Goal: Obtain resource: Download file/media

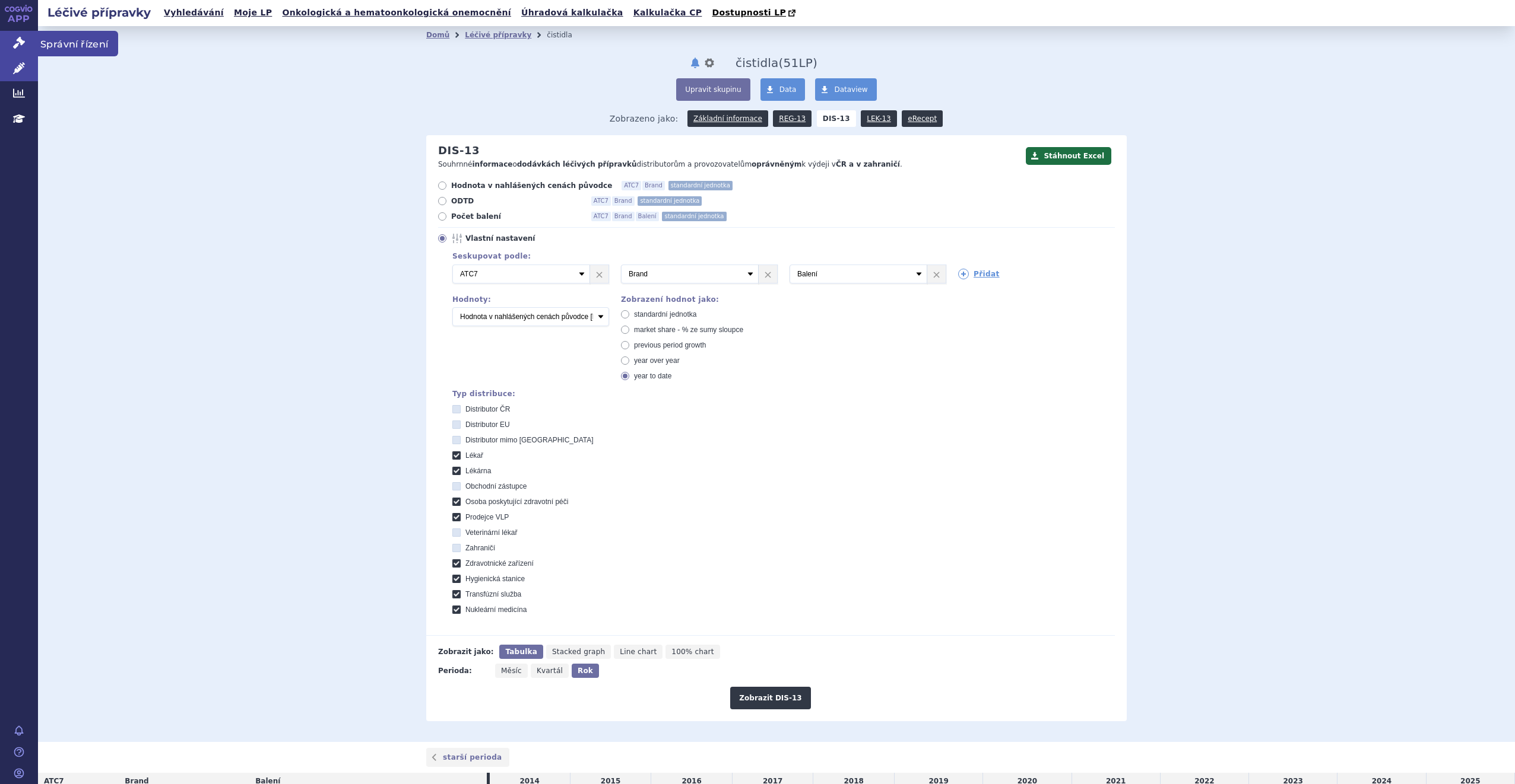
scroll to position [232, 0]
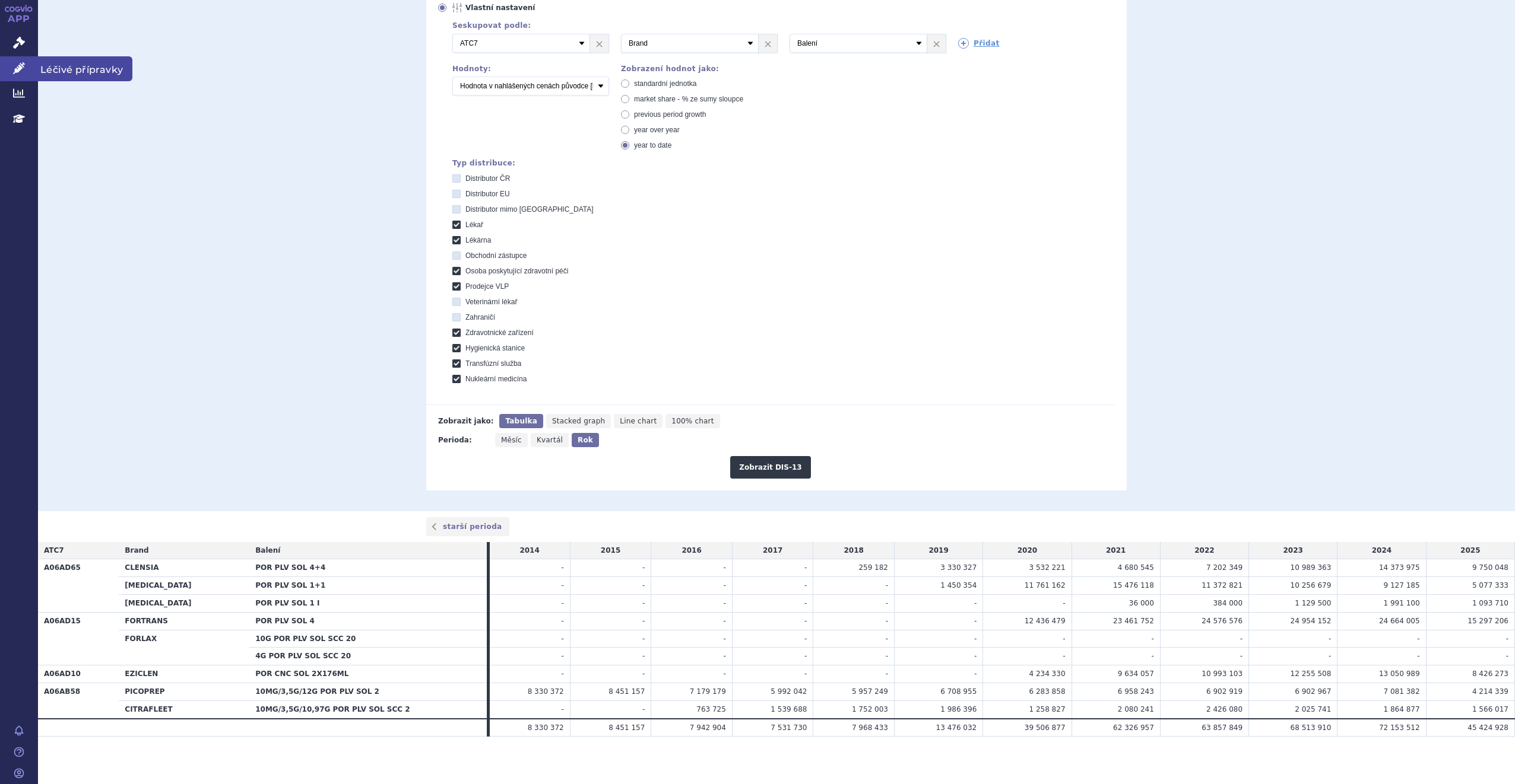
click at [81, 73] on span "Léčivé přípravky" at bounding box center [85, 68] width 94 height 25
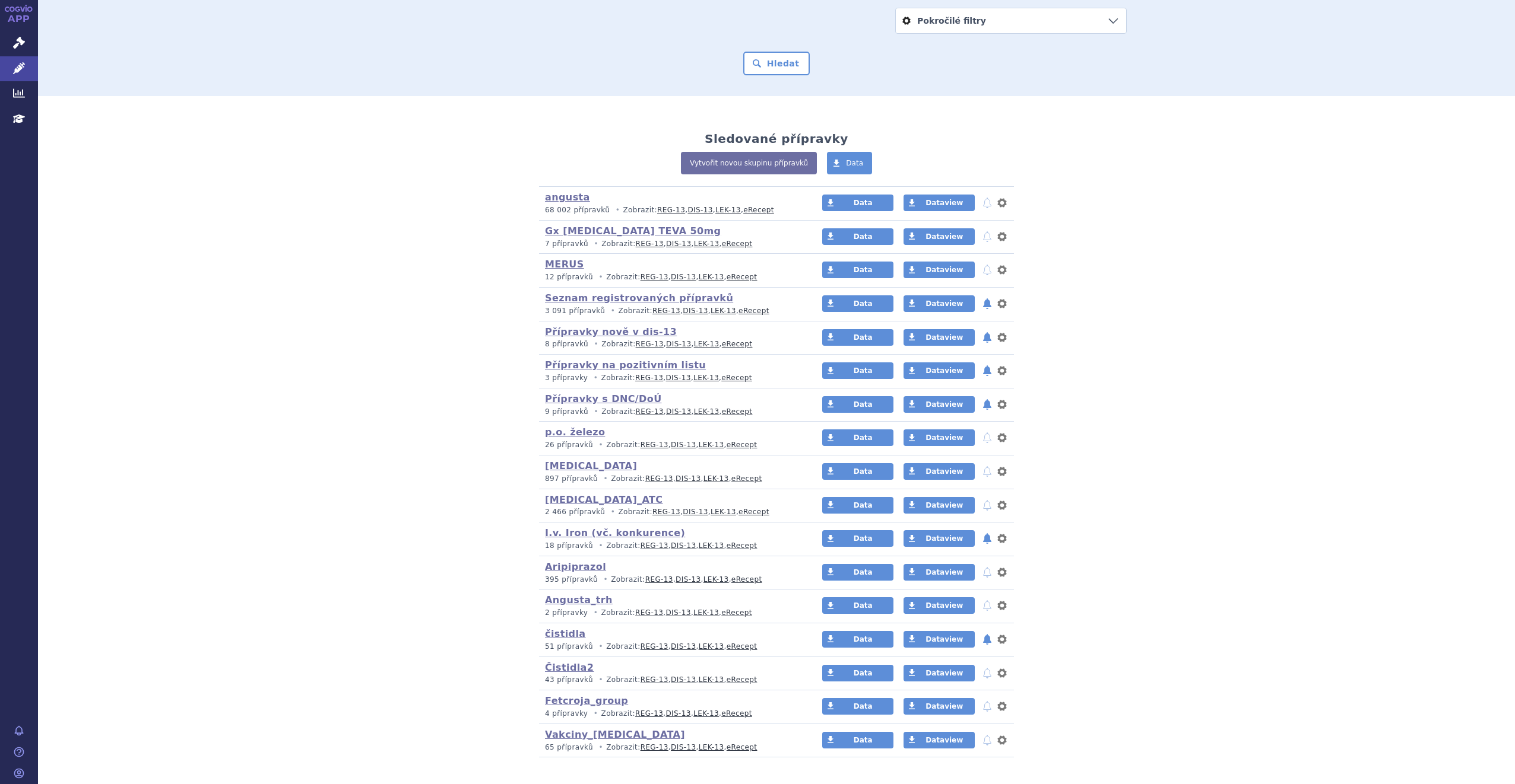
scroll to position [217, 0]
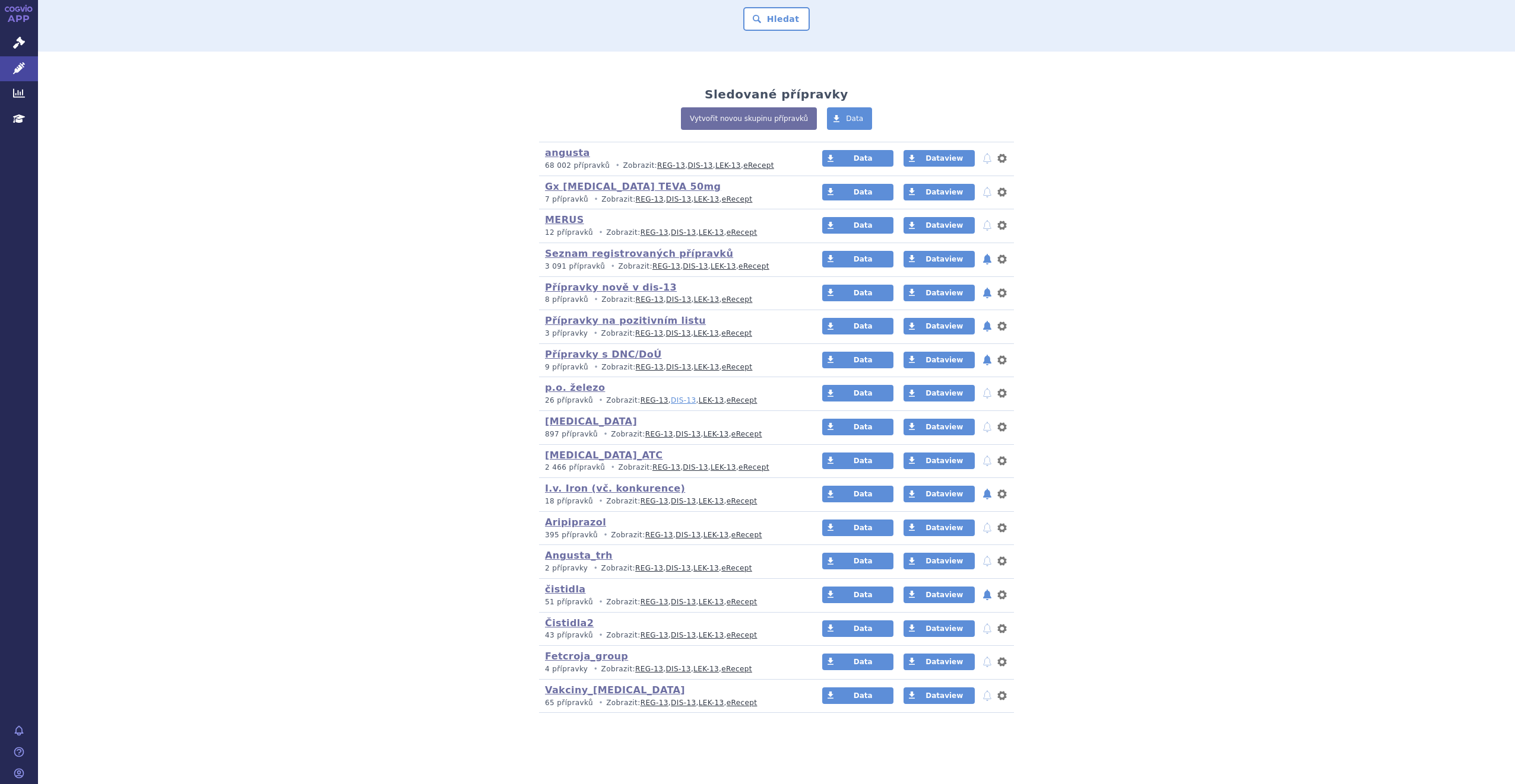
click at [671, 399] on link "DIS-13" at bounding box center [683, 401] width 25 height 9
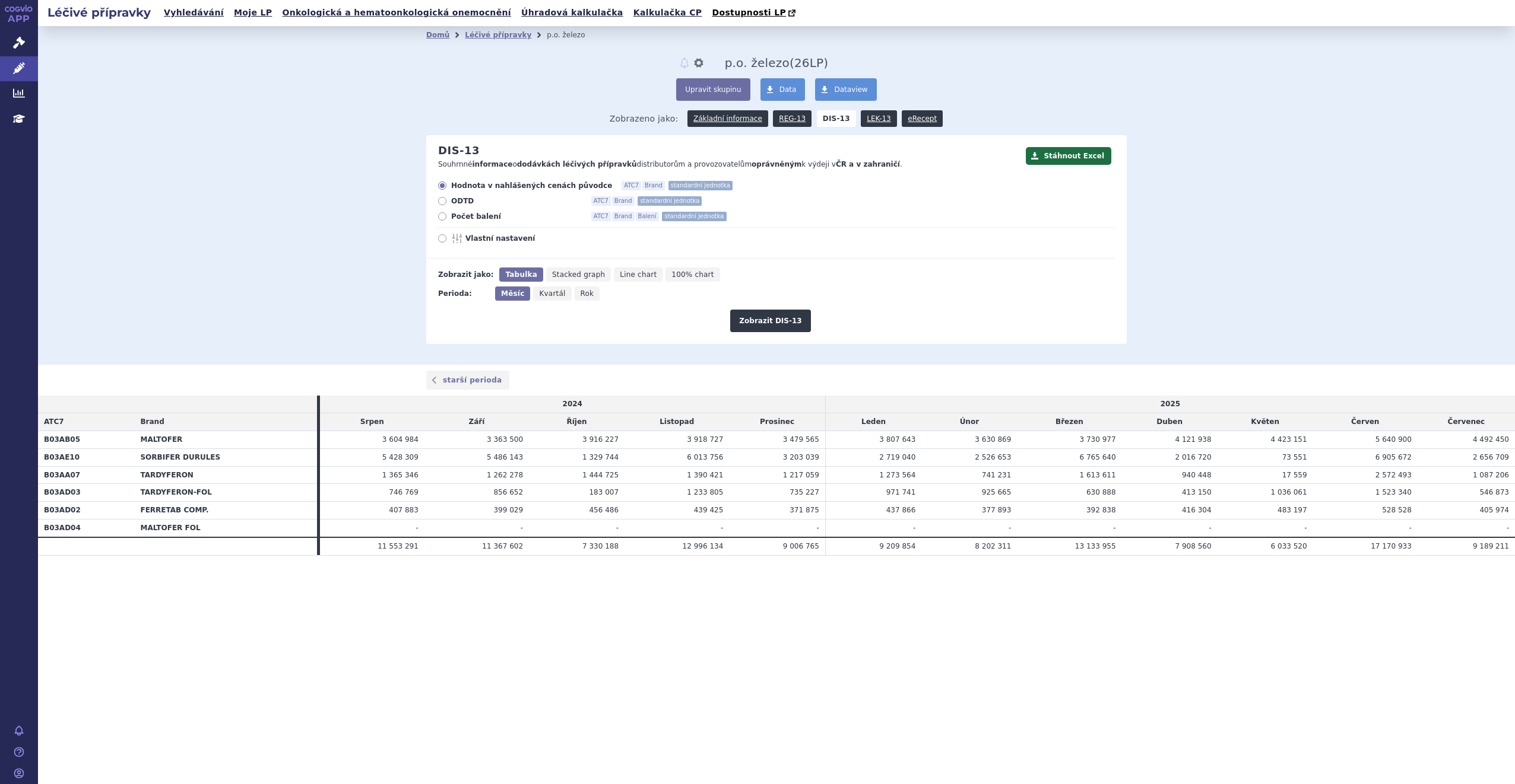
click at [469, 239] on span "Vlastní nastavení" at bounding box center [530, 238] width 130 height 9
click at [447, 239] on input "Vlastní nastavení" at bounding box center [443, 240] width 8 height 8
radio input "true"
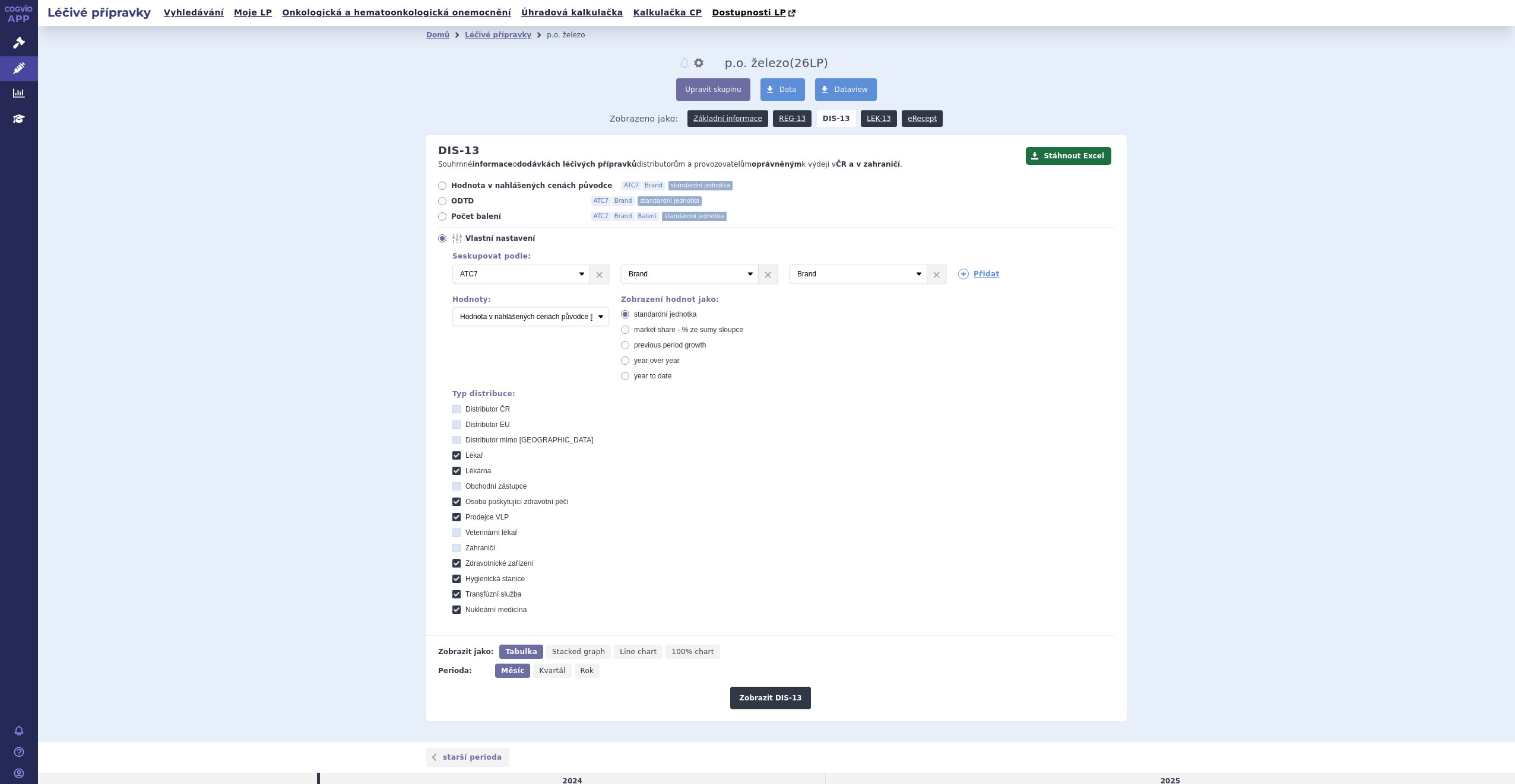
click at [438, 219] on icon at bounding box center [443, 216] width 9 height 9
click at [439, 219] on input "Počet balení ATC7 Brand Balení standardní jednotka" at bounding box center [443, 218] width 8 height 8
radio input "true"
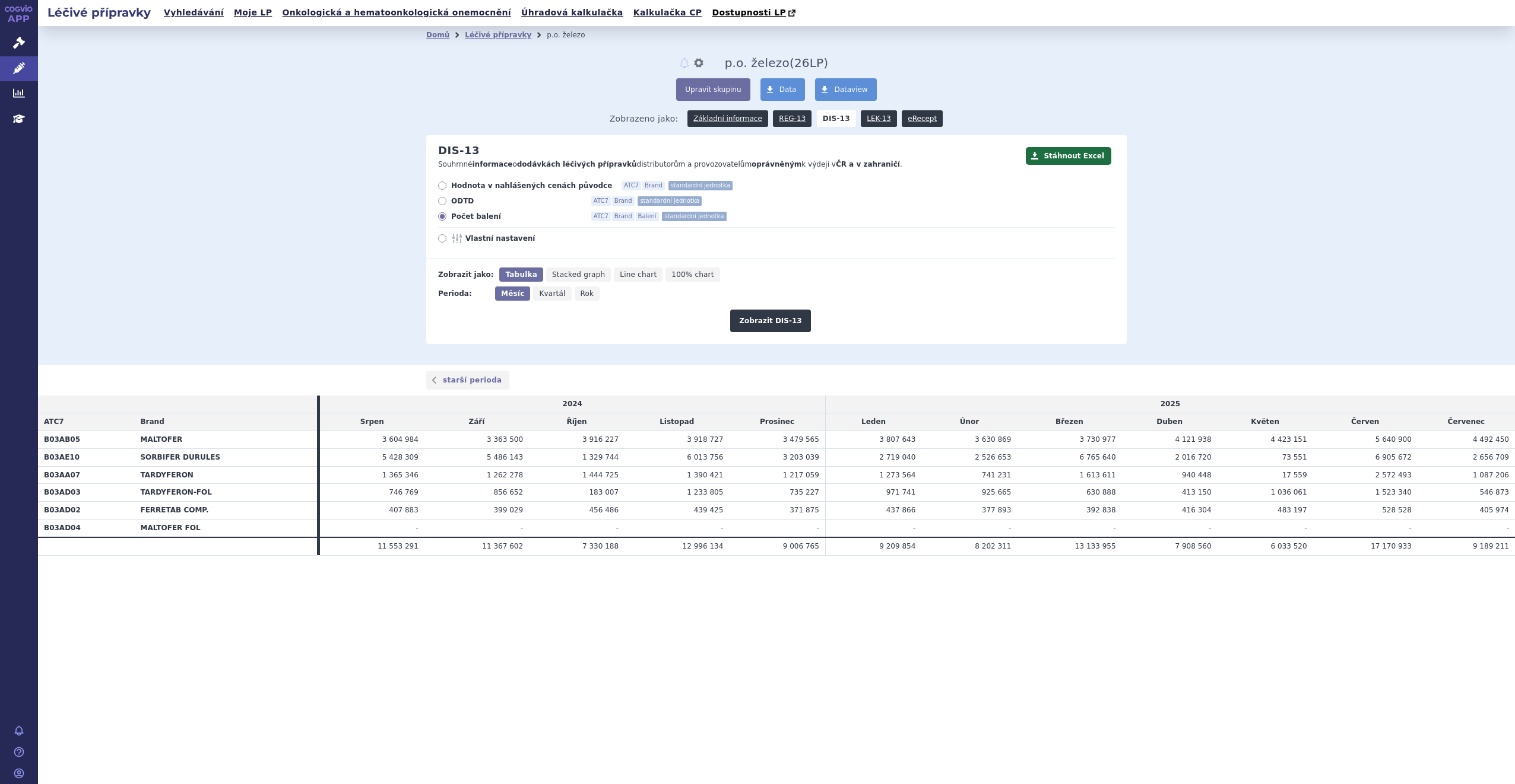
click at [443, 239] on icon at bounding box center [443, 239] width 9 height 9
click at [443, 239] on input "Vlastní nastavení" at bounding box center [443, 240] width 8 height 8
radio input "true"
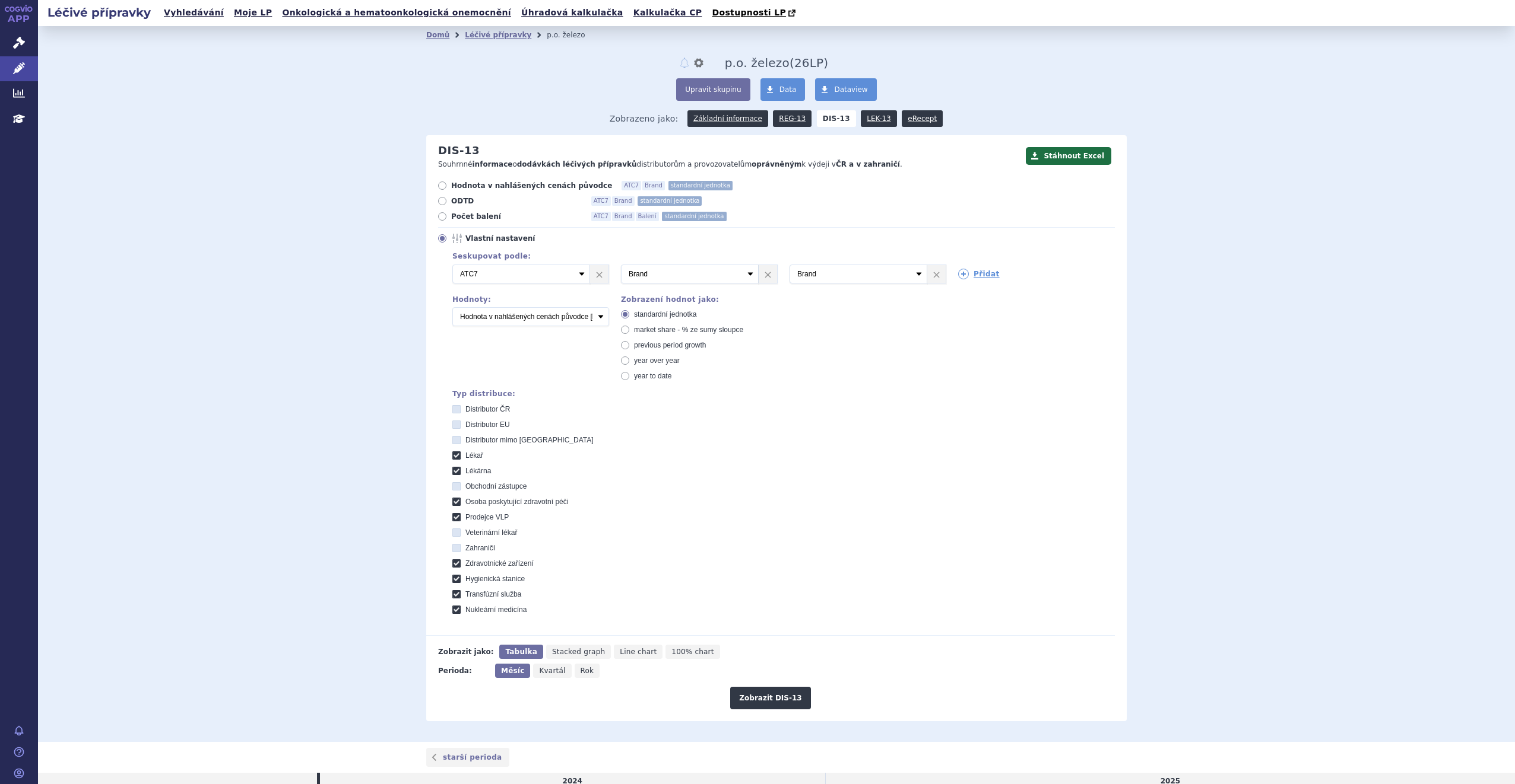
click at [621, 375] on icon at bounding box center [625, 376] width 9 height 9
click at [622, 375] on input "year to date" at bounding box center [625, 378] width 8 height 8
radio input "true"
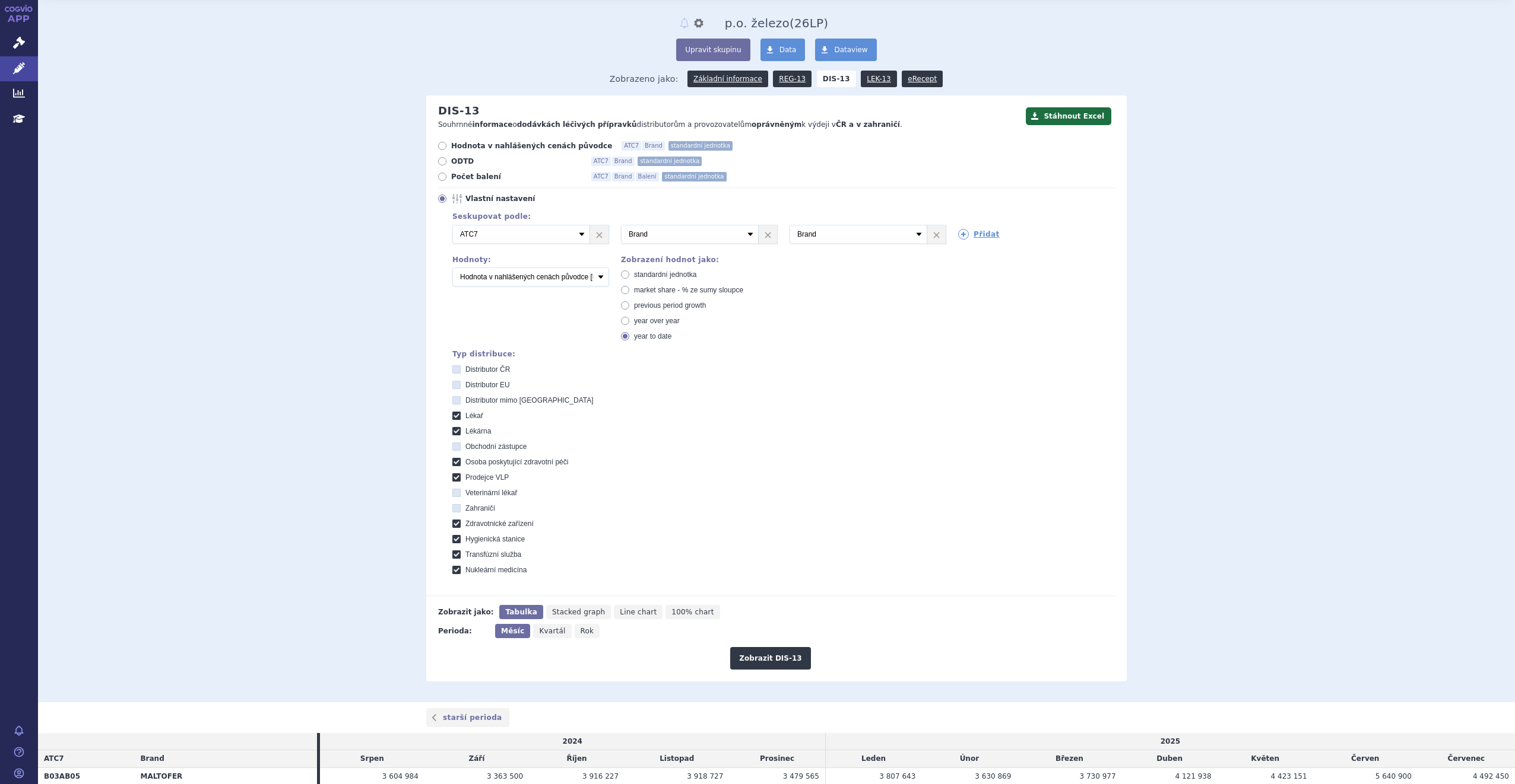
scroll to position [59, 0]
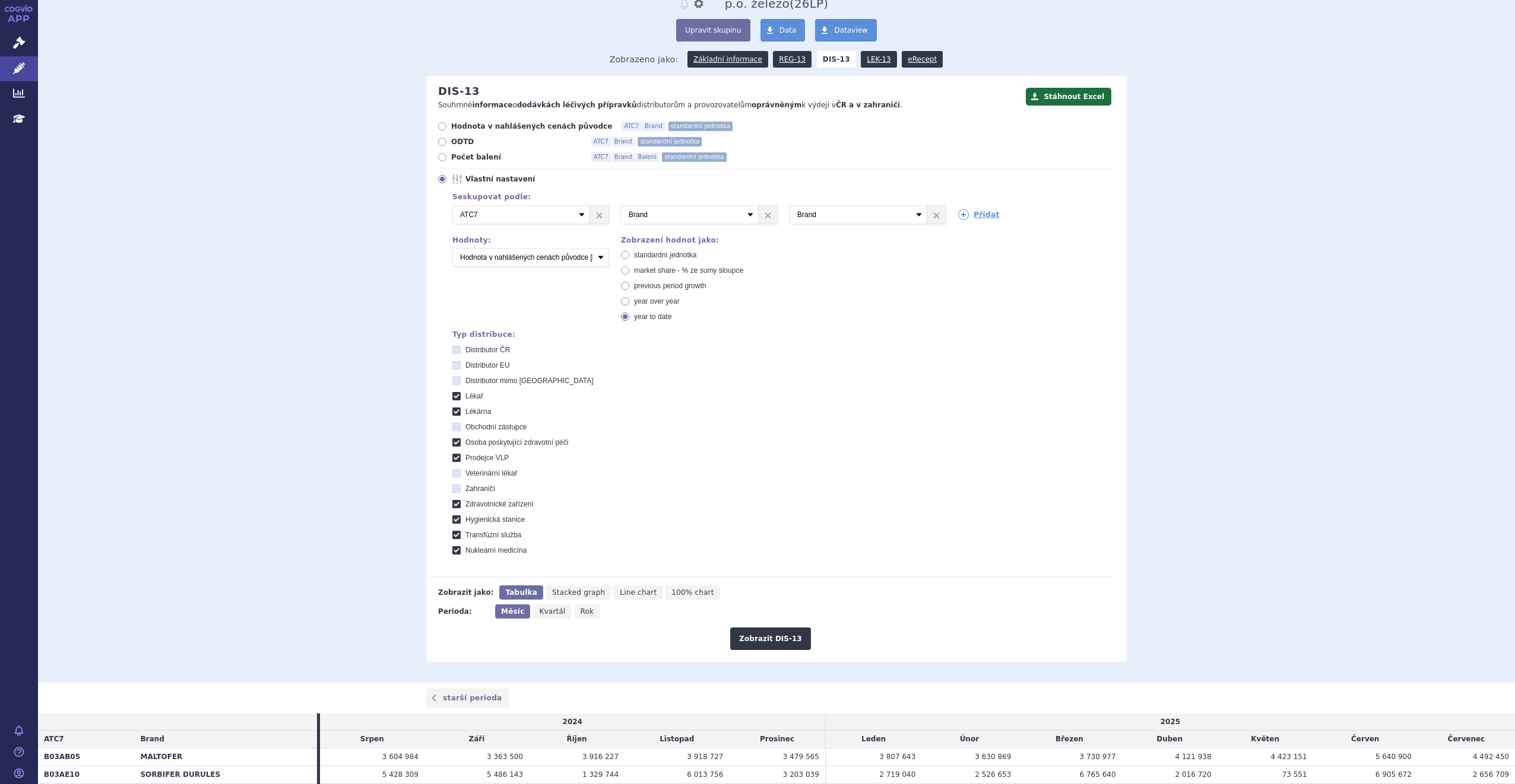
click at [581, 608] on span "Rok" at bounding box center [587, 612] width 14 height 9
click at [574, 608] on input "Rok" at bounding box center [578, 608] width 8 height 8
radio input "true"
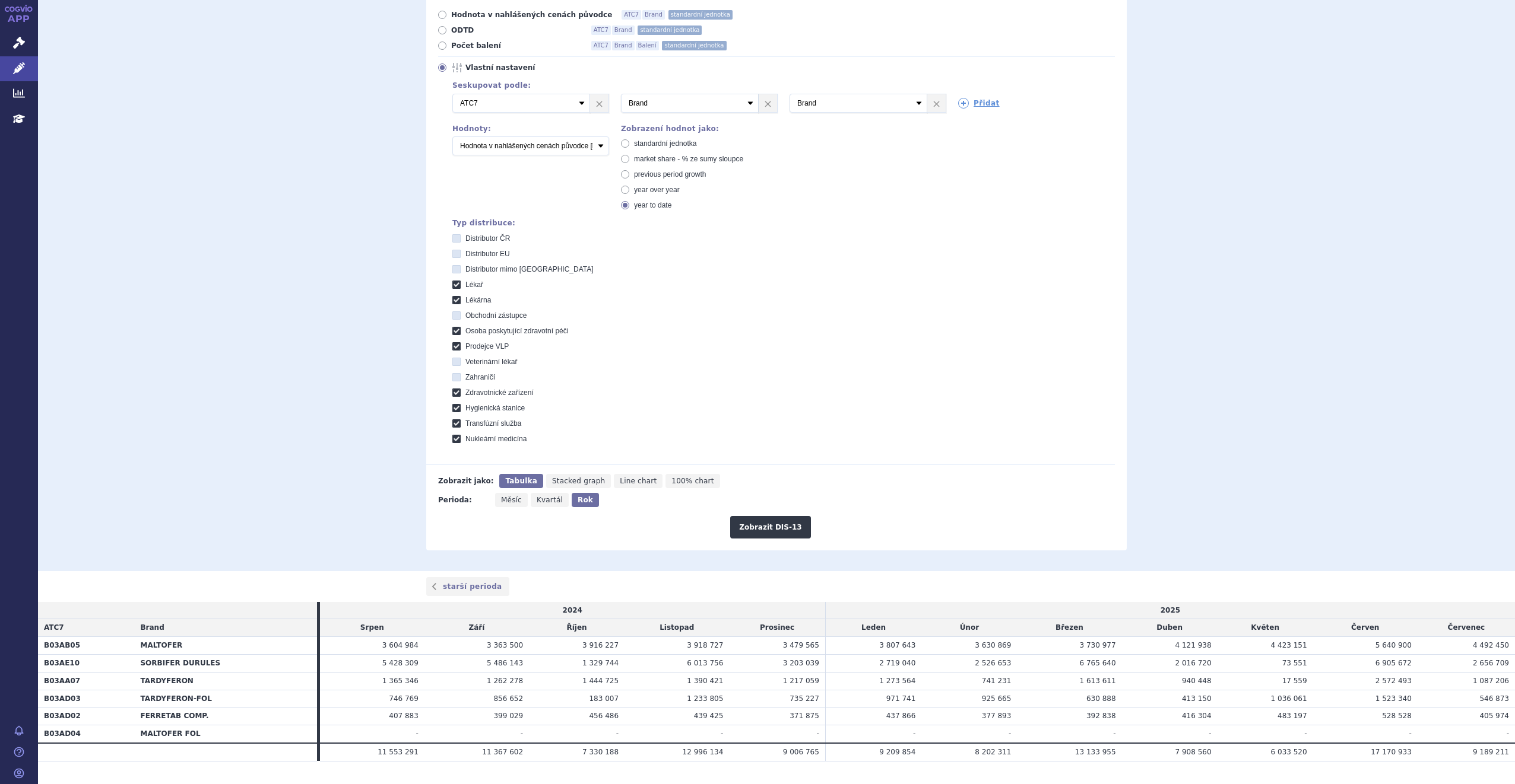
scroll to position [178, 0]
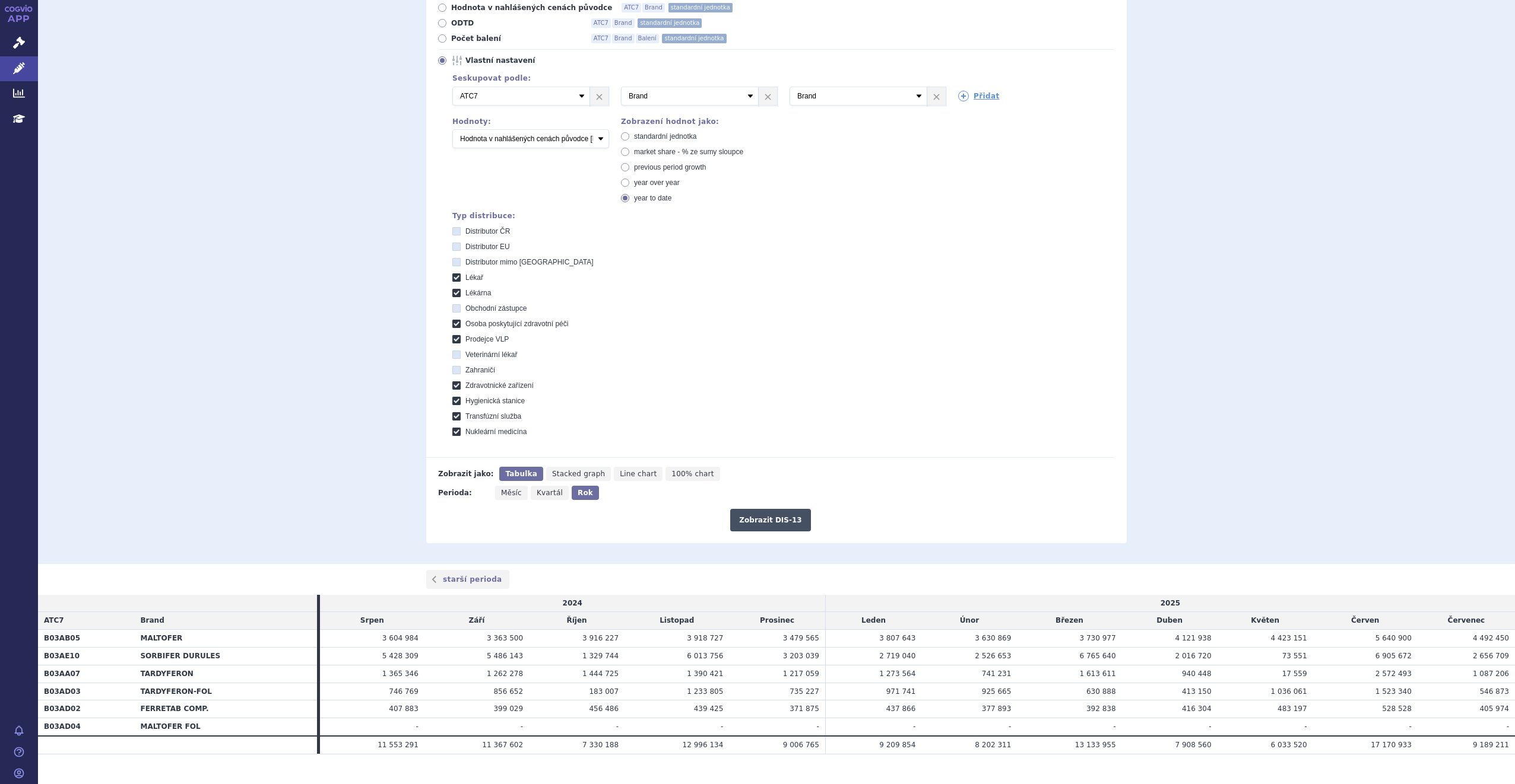
click at [779, 519] on button "Zobrazit DIS-13" at bounding box center [769, 520] width 80 height 22
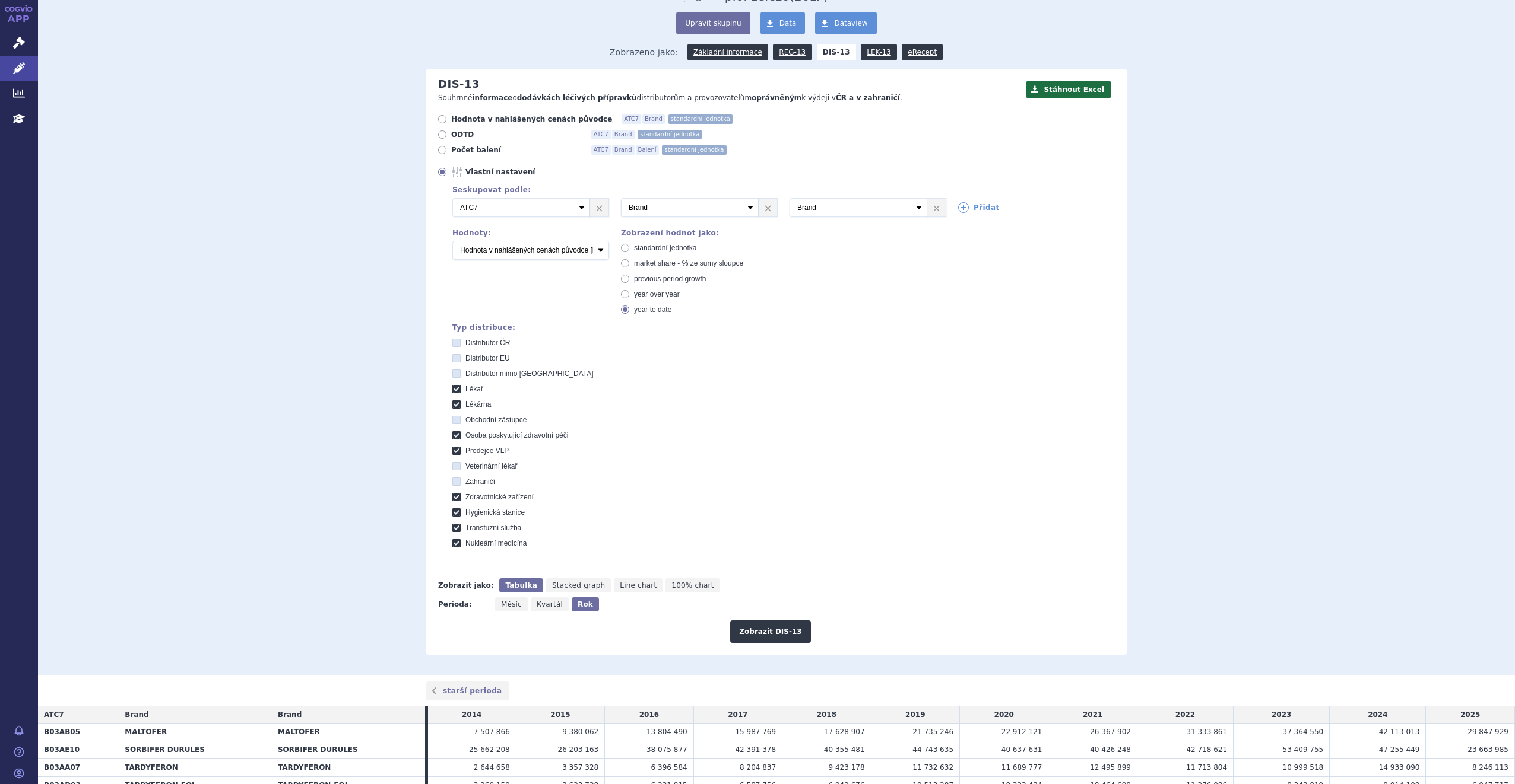
scroll to position [178, 0]
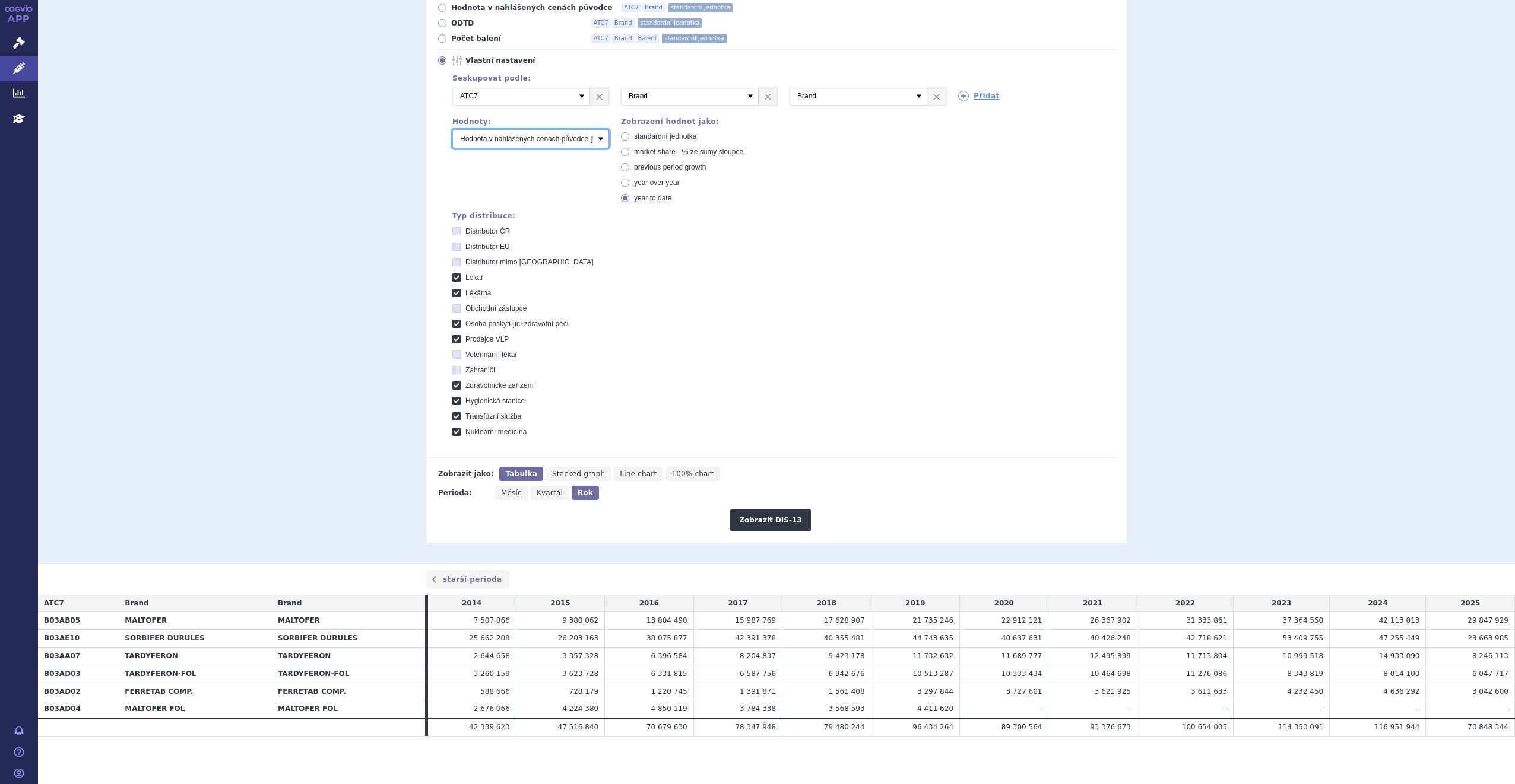
click at [597, 142] on select "Počet balení Hodnota v nahlášených cenách původce [DIS-13] Hodnota ve vlastních…" at bounding box center [530, 139] width 157 height 19
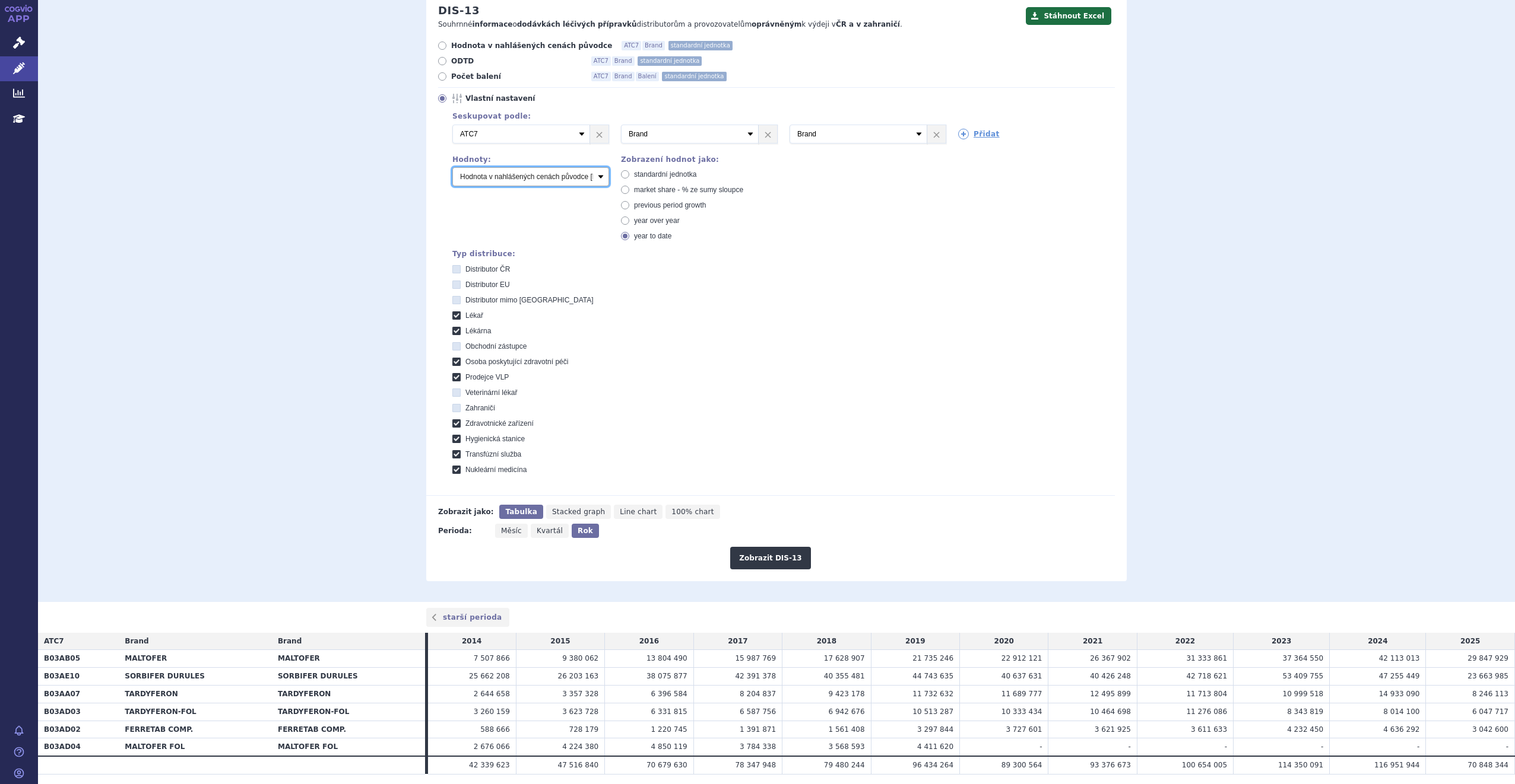
scroll to position [119, 0]
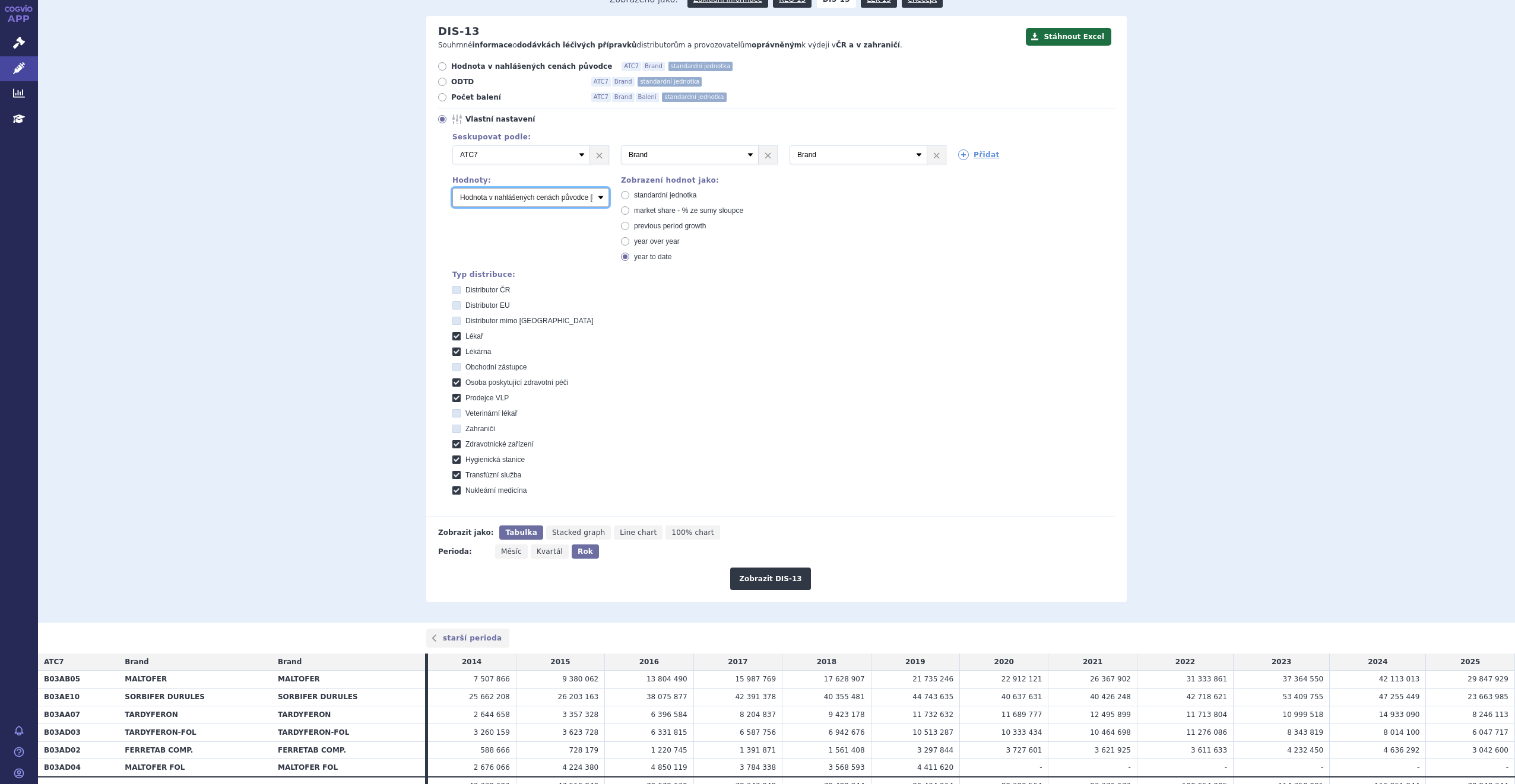
click at [593, 197] on select "Počet balení Hodnota v nahlášených cenách původce [DIS-13] Hodnota ve vlastních…" at bounding box center [530, 197] width 157 height 19
select select "packages"
click at [452, 188] on select "Počet balení Hodnota v nahlášených cenách původce [DIS-13] Hodnota ve vlastních…" at bounding box center [530, 197] width 157 height 19
click at [759, 580] on button "Zobrazit DIS-13" at bounding box center [769, 578] width 80 height 22
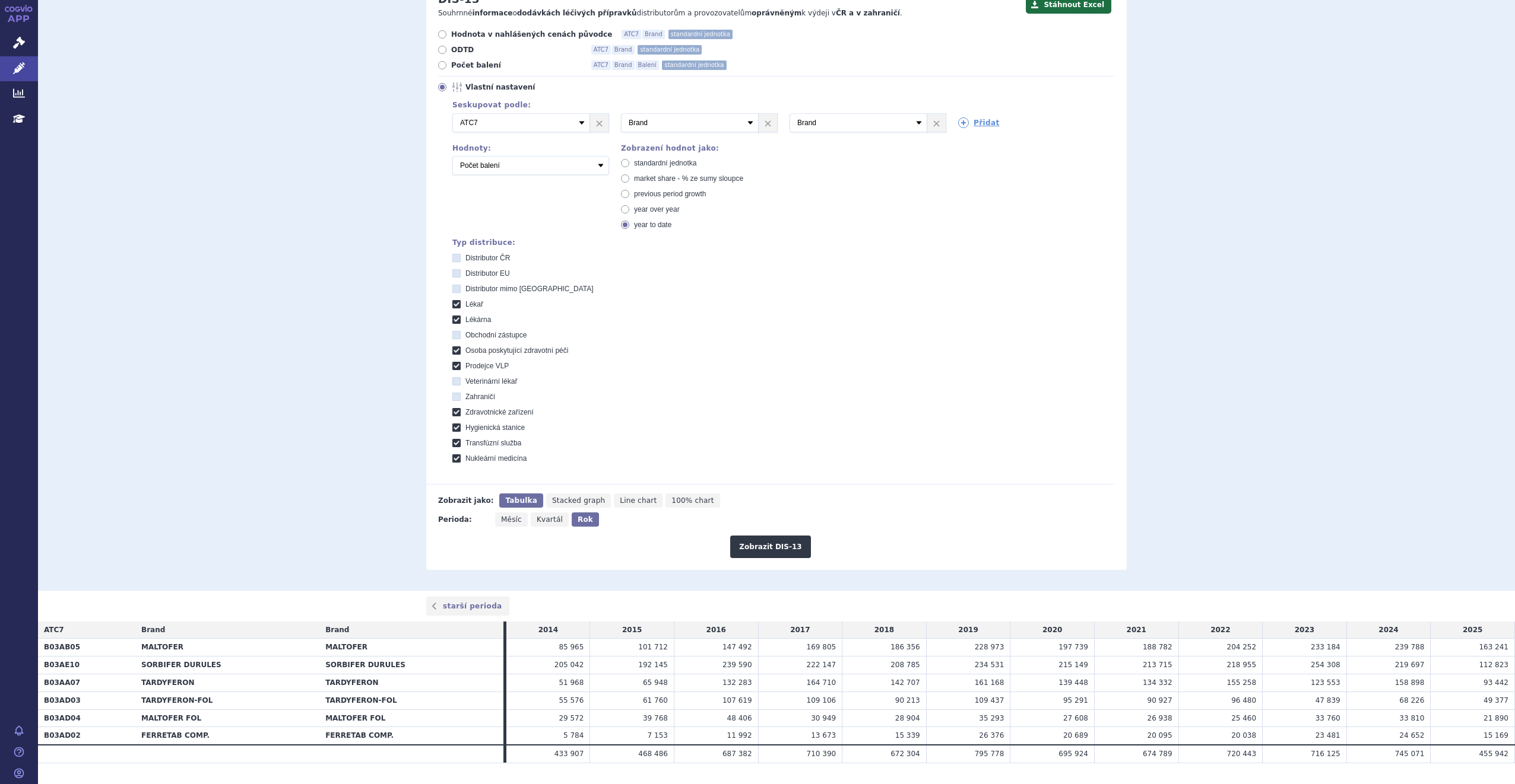
scroll to position [178, 0]
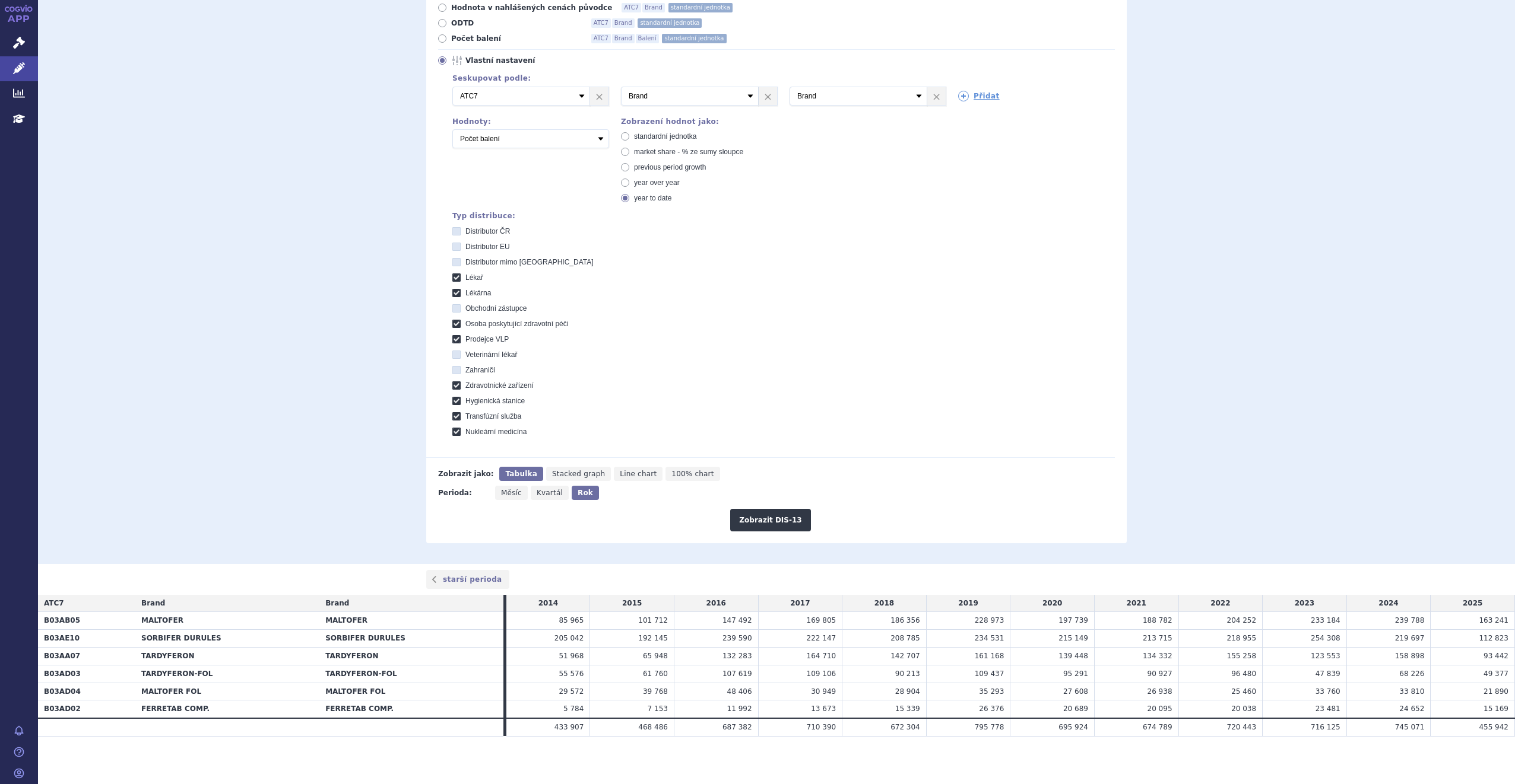
click at [510, 493] on span "Měsíc" at bounding box center [511, 493] width 21 height 9
click at [503, 493] on input "Měsíc" at bounding box center [499, 489] width 8 height 8
radio input "true"
click at [621, 135] on icon at bounding box center [625, 137] width 9 height 9
click at [622, 135] on input "standardní jednotka" at bounding box center [625, 137] width 8 height 8
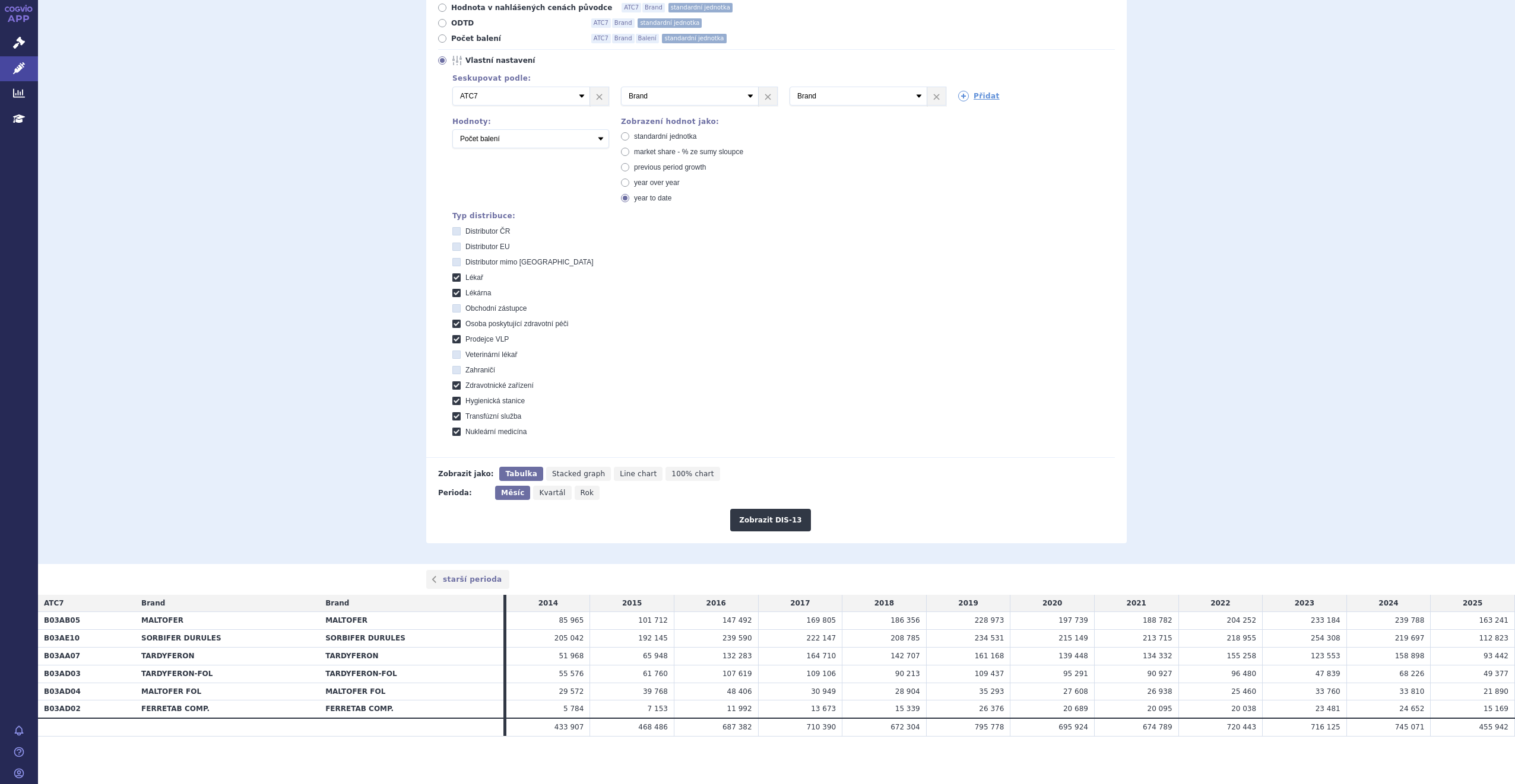
radio input "true"
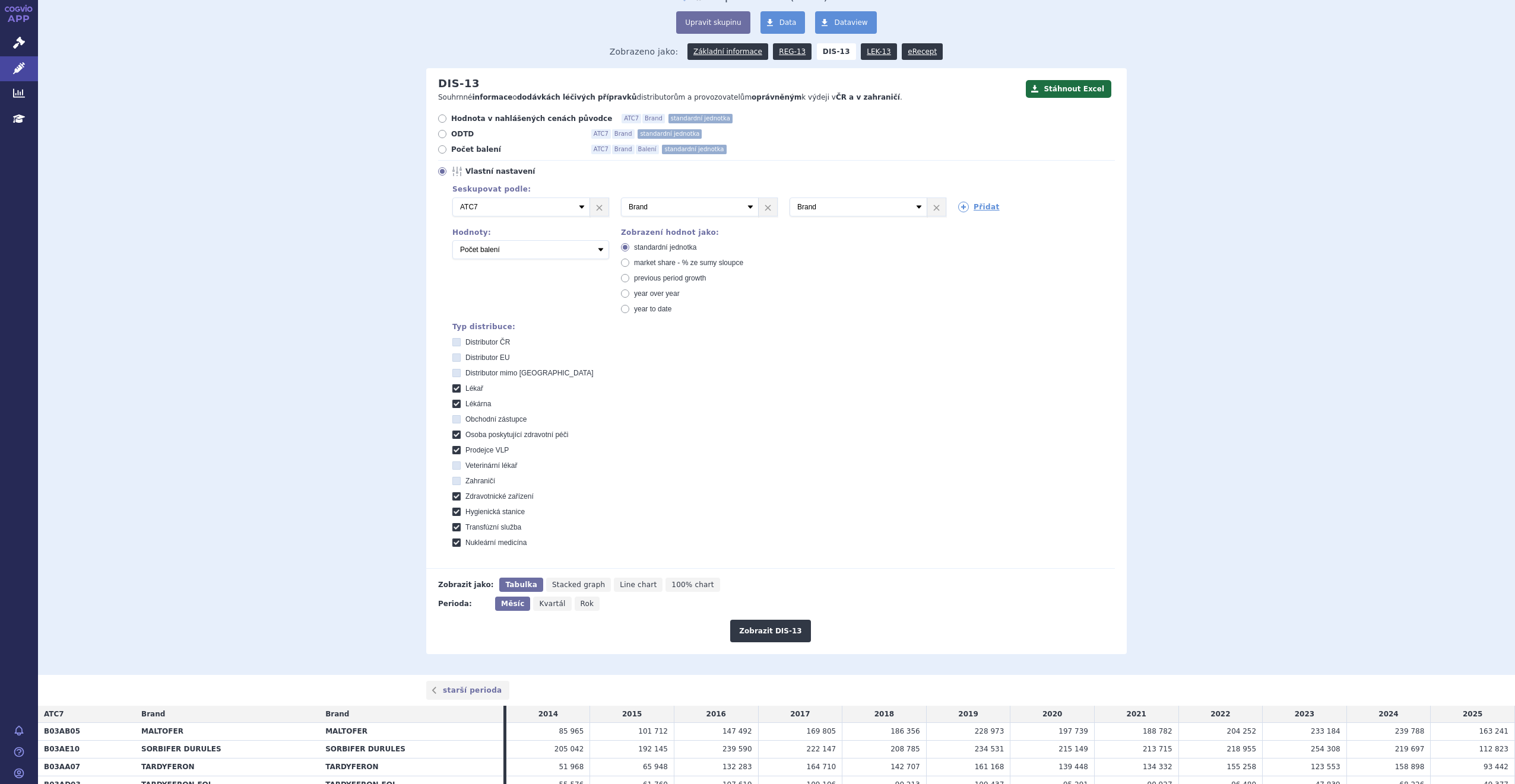
scroll to position [0, 0]
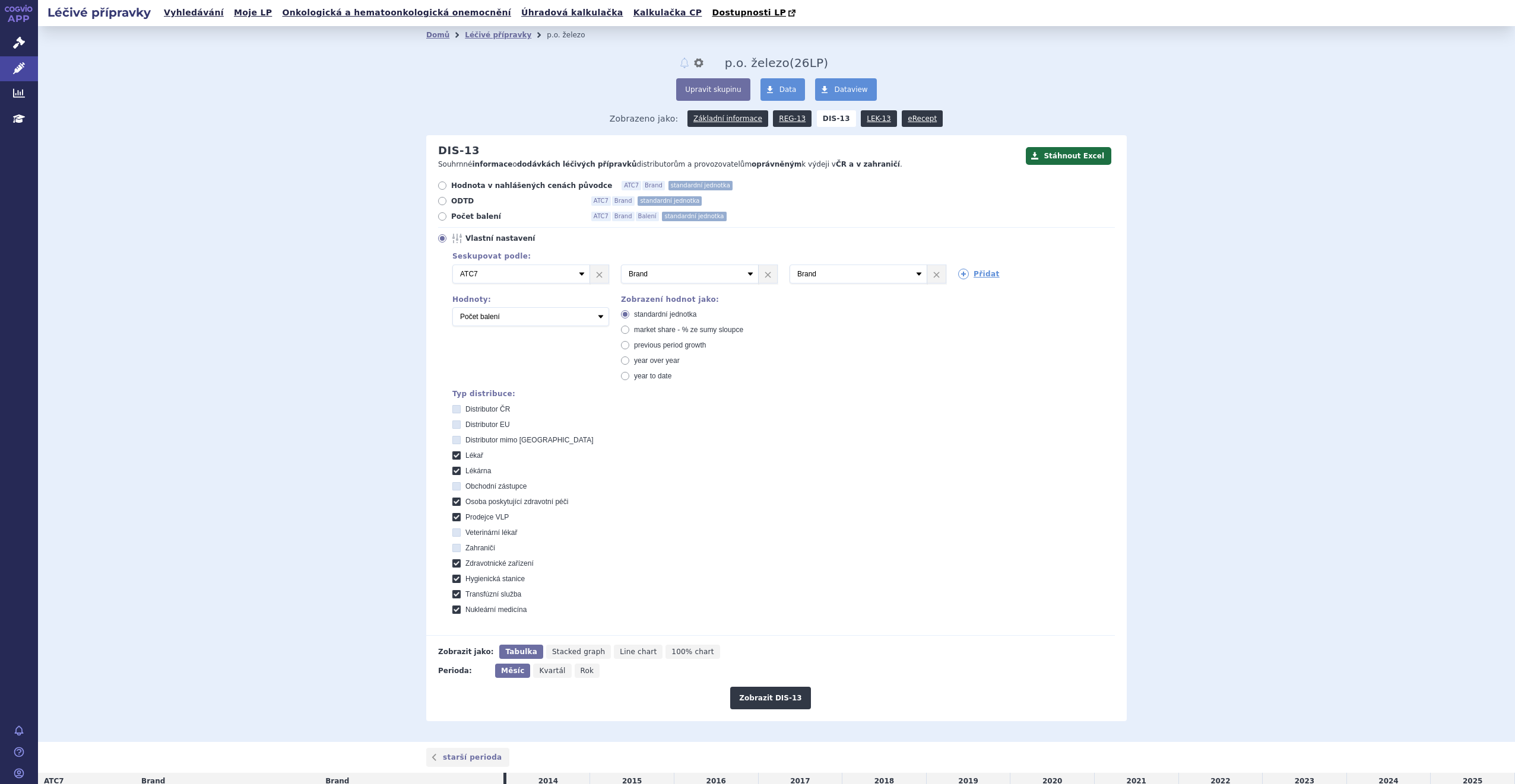
click at [438, 221] on icon at bounding box center [443, 216] width 9 height 9
click at [439, 221] on input "Počet balení ATC7 Brand Balení standardní jednotka" at bounding box center [443, 218] width 8 height 8
radio input "true"
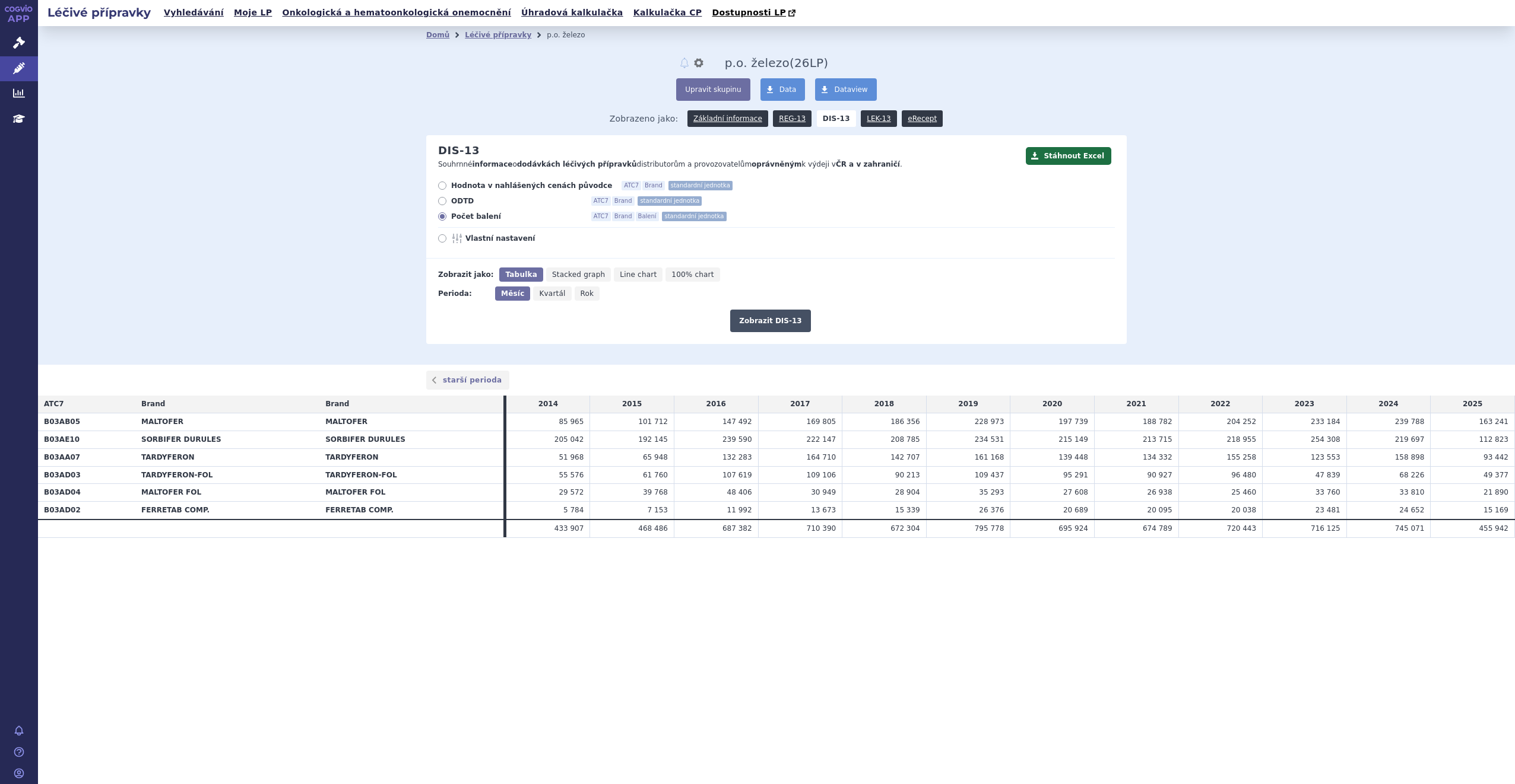
click at [775, 316] on button "Zobrazit DIS-13" at bounding box center [769, 321] width 80 height 22
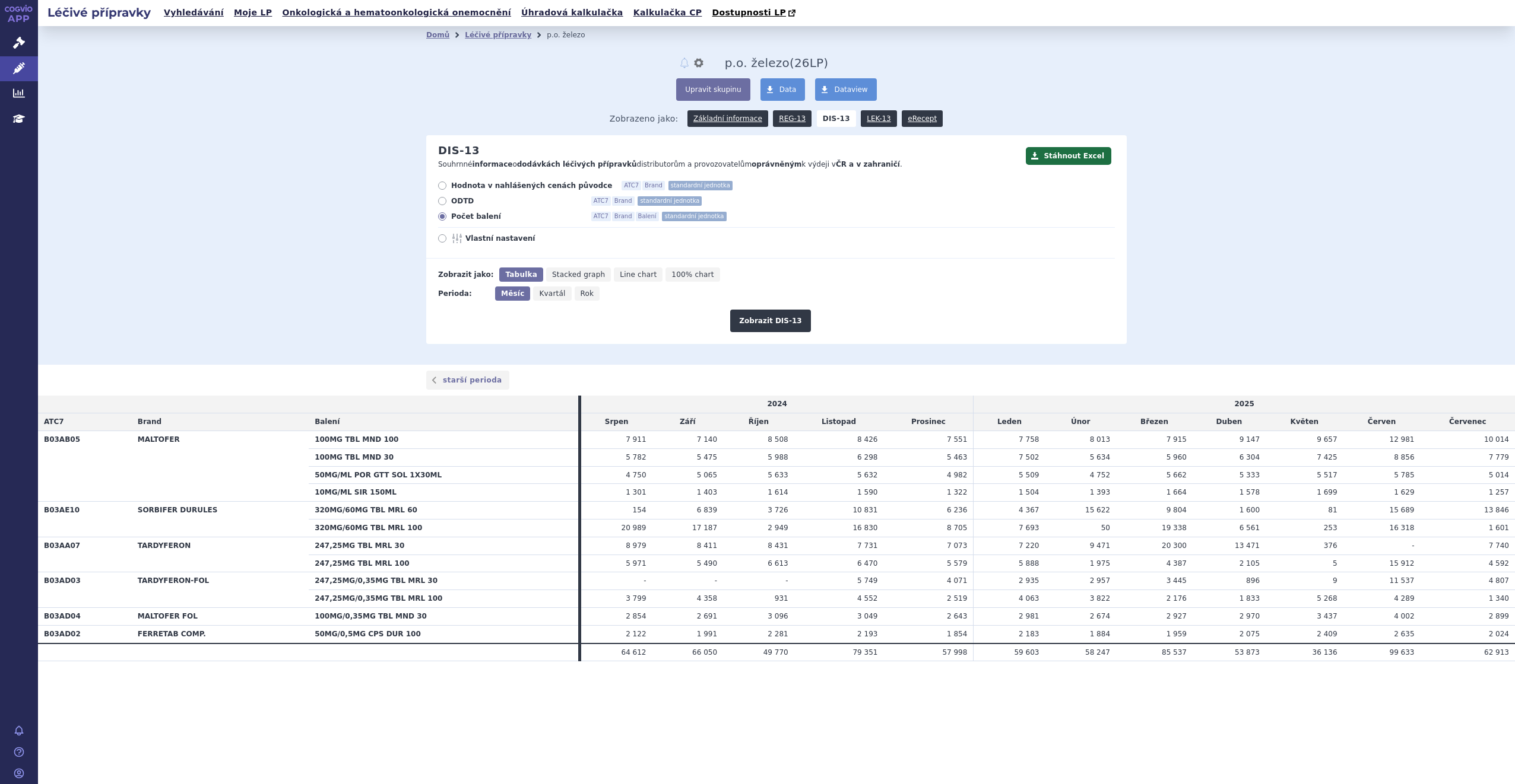
click at [581, 297] on span "Rok" at bounding box center [587, 293] width 14 height 9
click at [574, 294] on input "Rok" at bounding box center [578, 290] width 8 height 8
radio input "true"
click at [440, 242] on icon at bounding box center [443, 239] width 9 height 9
click at [440, 242] on input "Vlastní nastavení" at bounding box center [443, 240] width 8 height 8
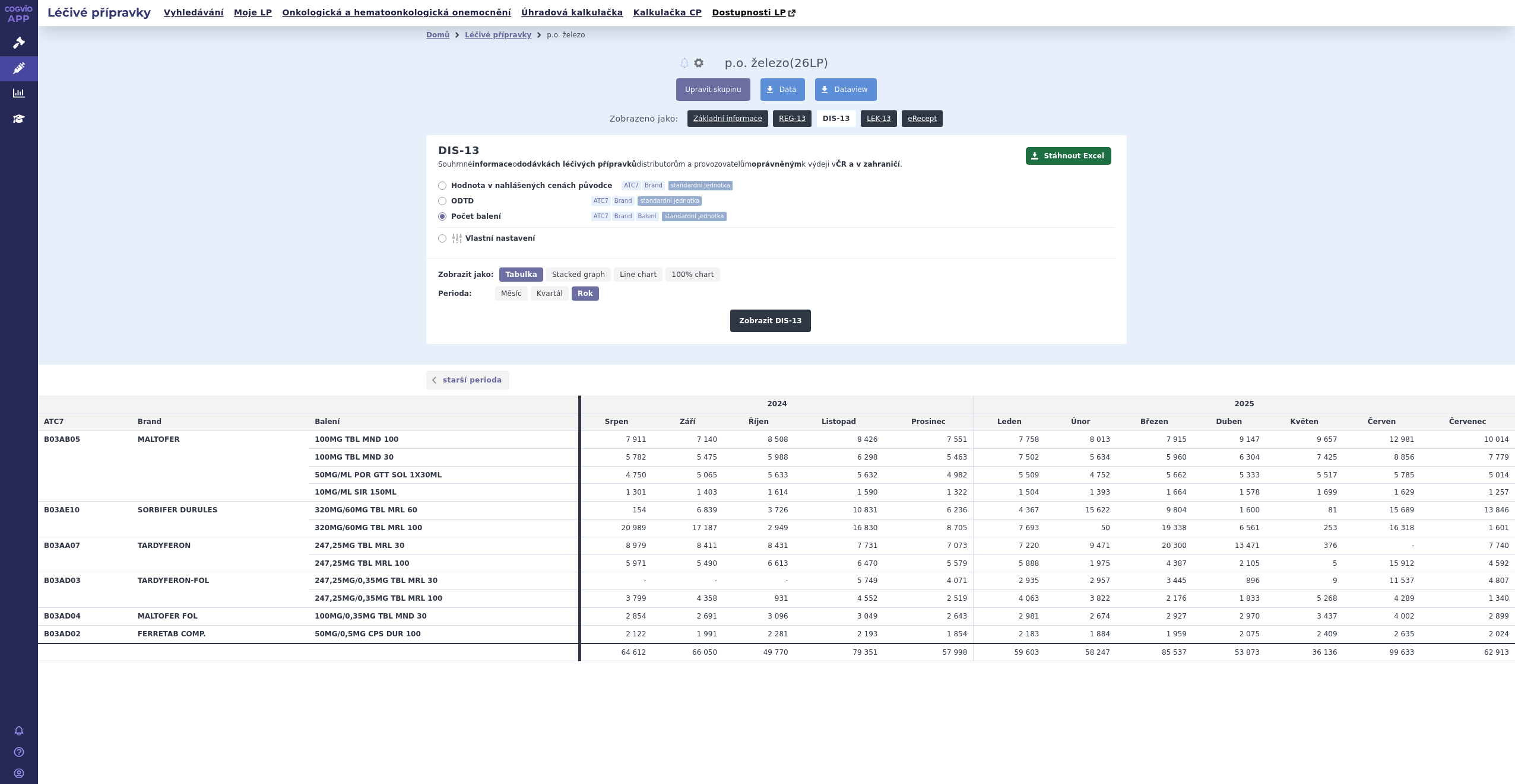
radio input "true"
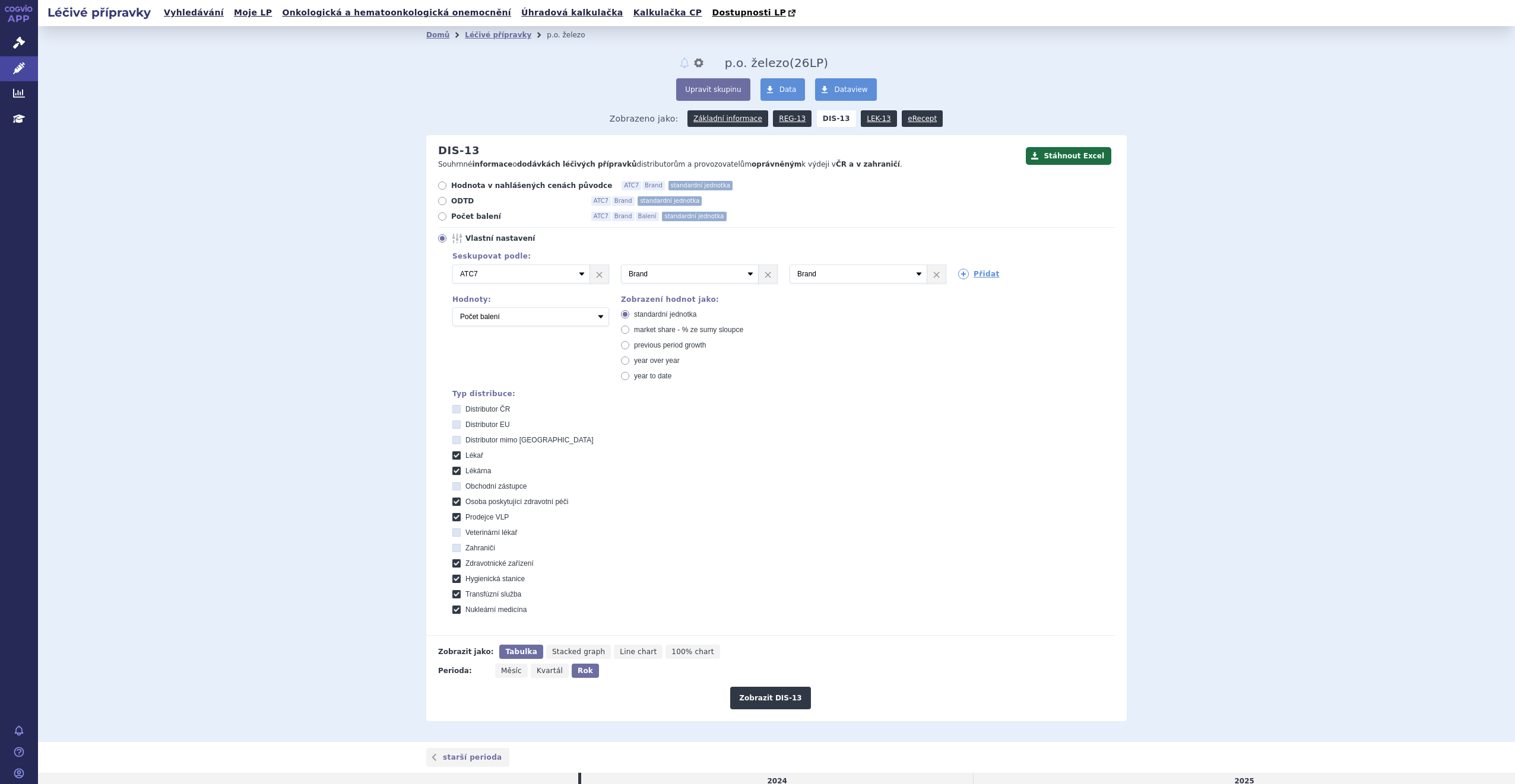
click at [638, 374] on span "year to date" at bounding box center [653, 376] width 37 height 9
click at [630, 374] on input "year to date" at bounding box center [625, 378] width 8 height 8
radio input "true"
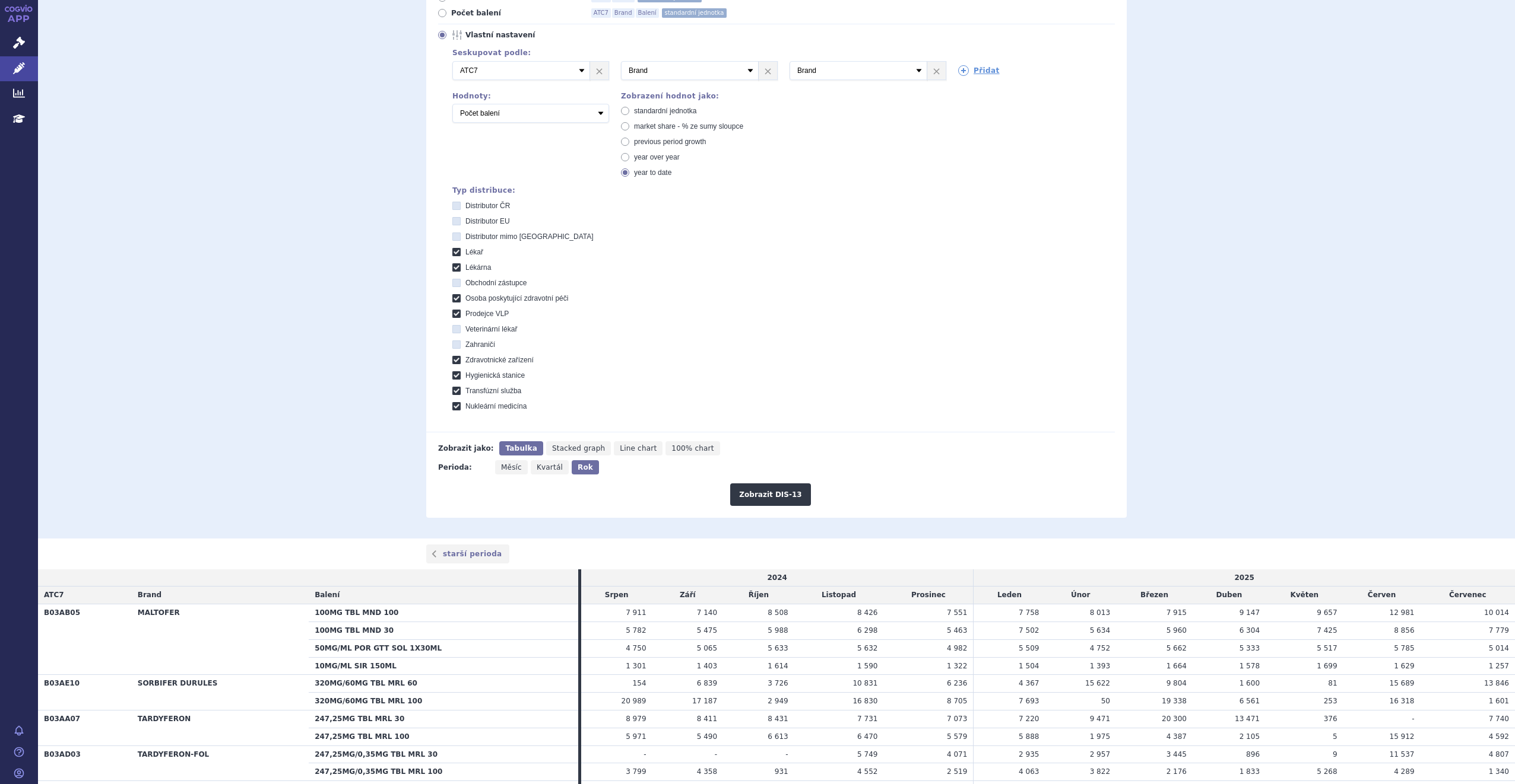
scroll to position [237, 0]
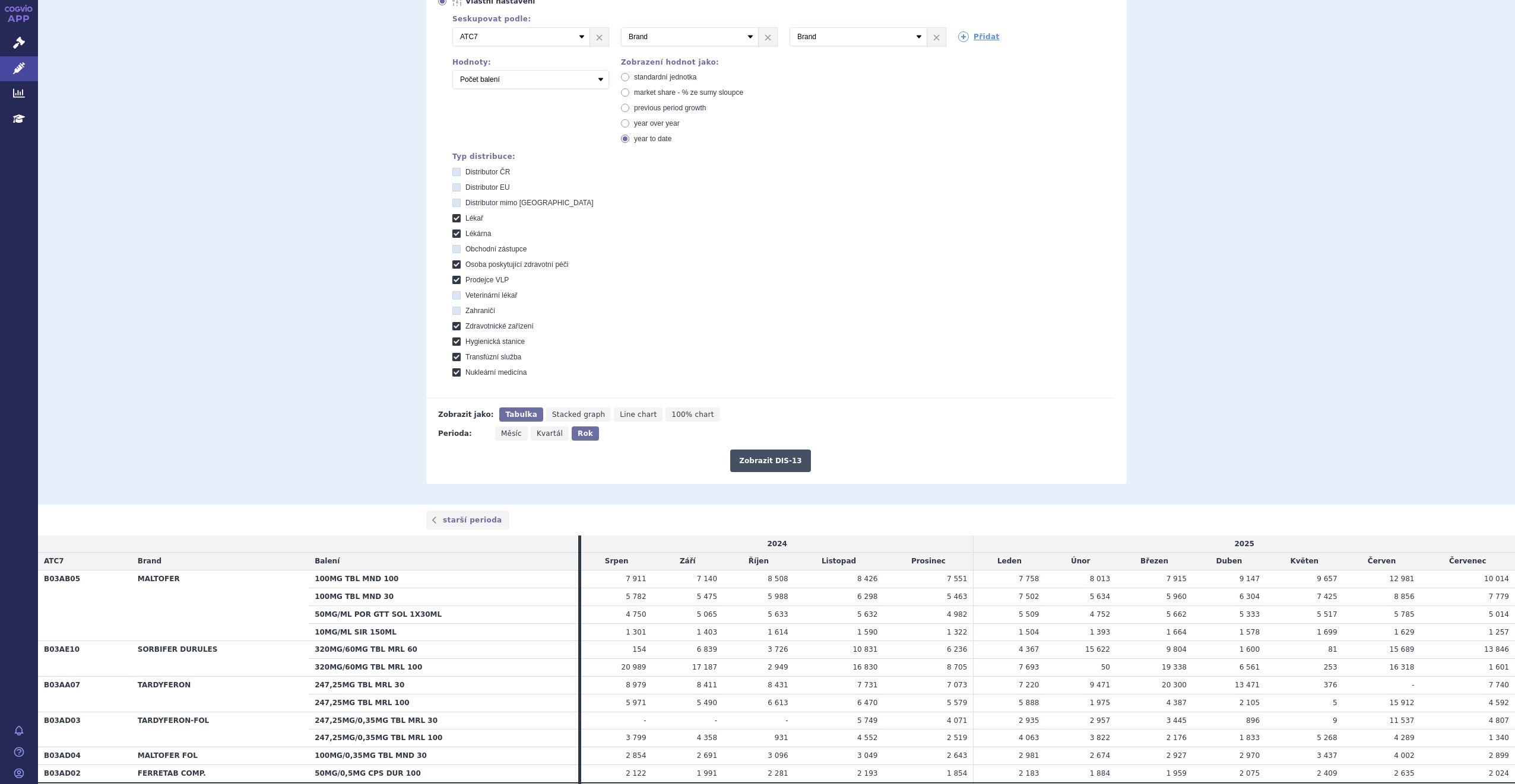
click at [767, 465] on button "Zobrazit DIS-13" at bounding box center [769, 460] width 80 height 22
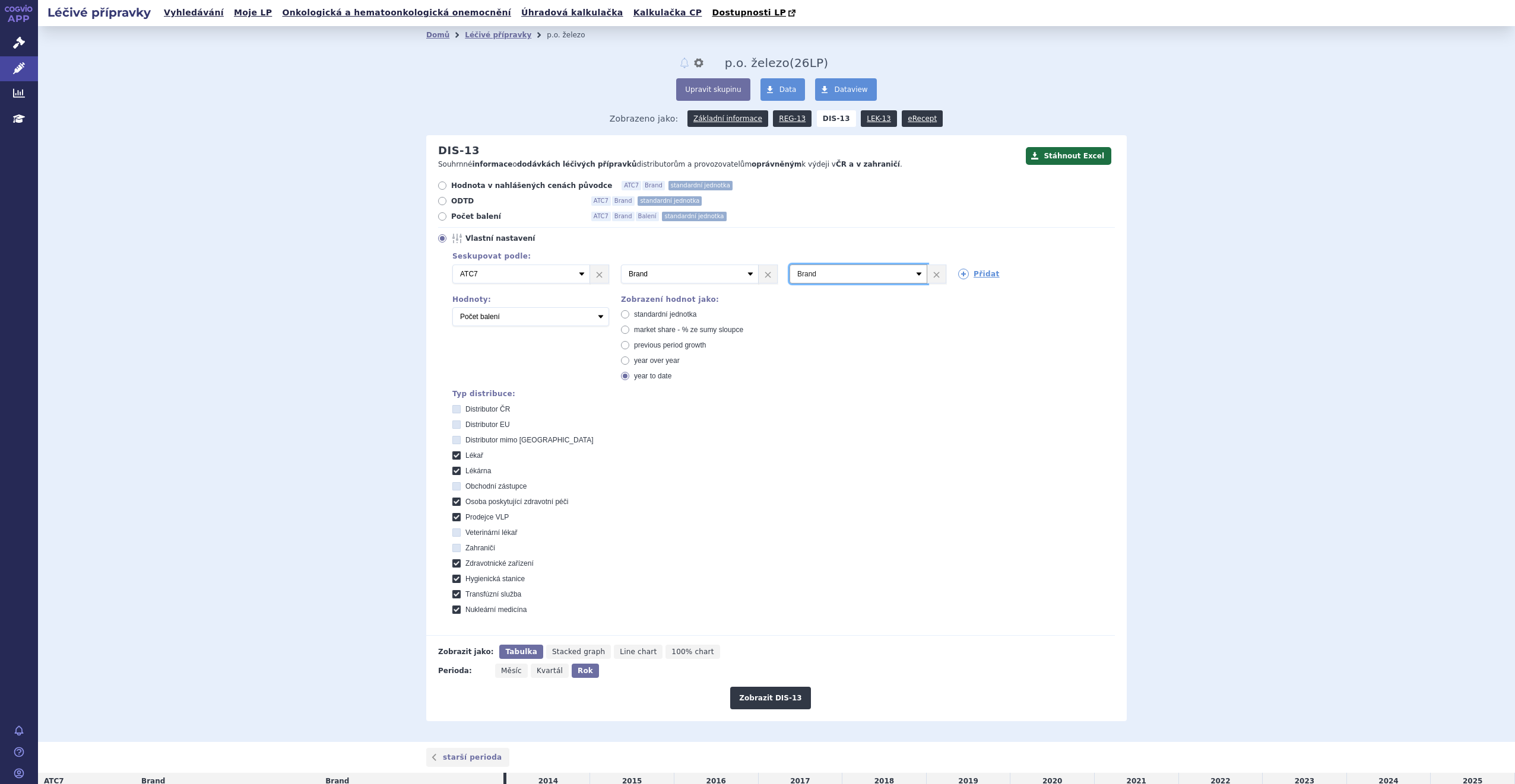
click at [818, 278] on select "Vyberte groupování ATC3 ATC5 ATC7 Brand Balení SÚKL kód MAH VPOIS Referenční sk…" at bounding box center [858, 274] width 137 height 19
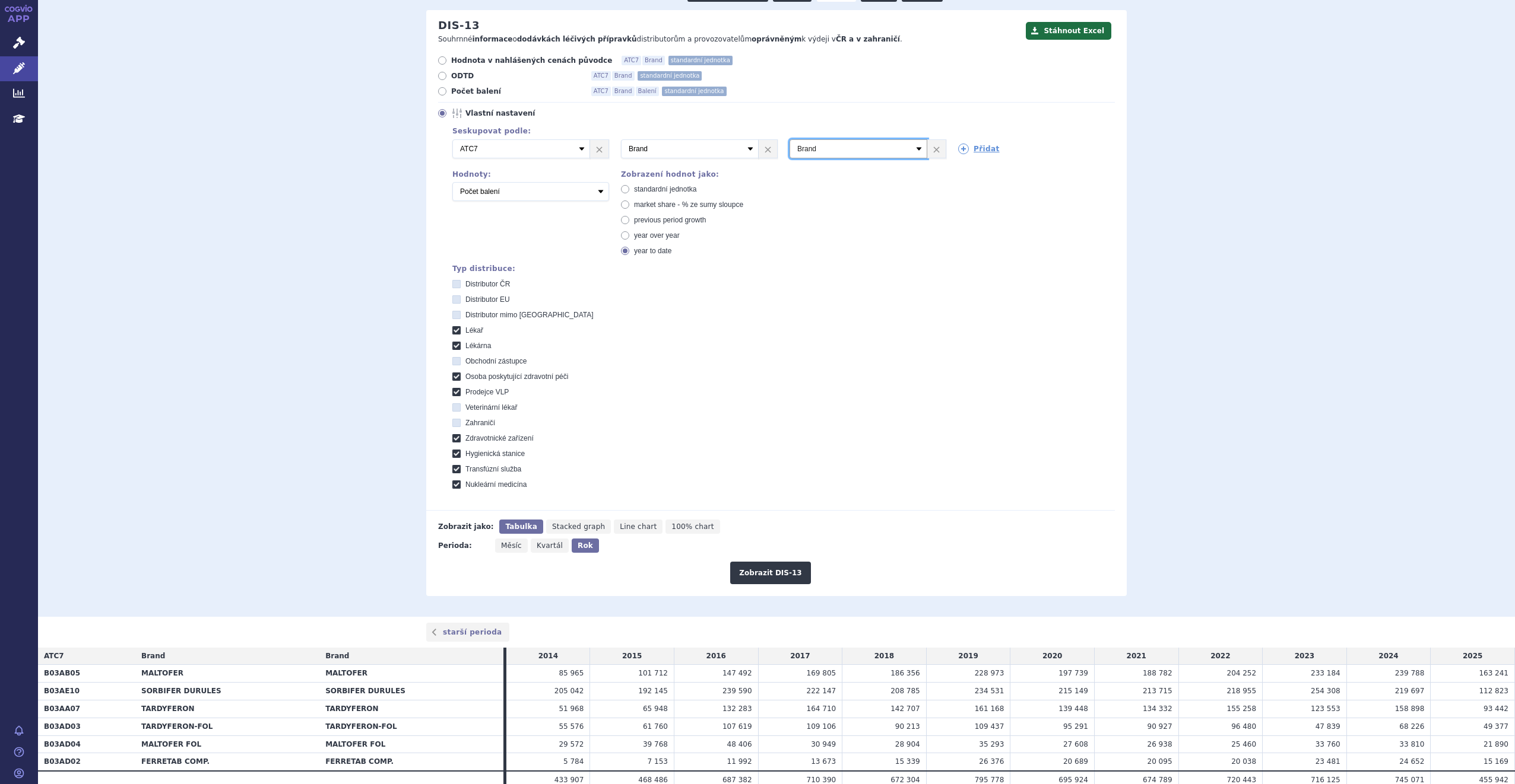
scroll to position [178, 0]
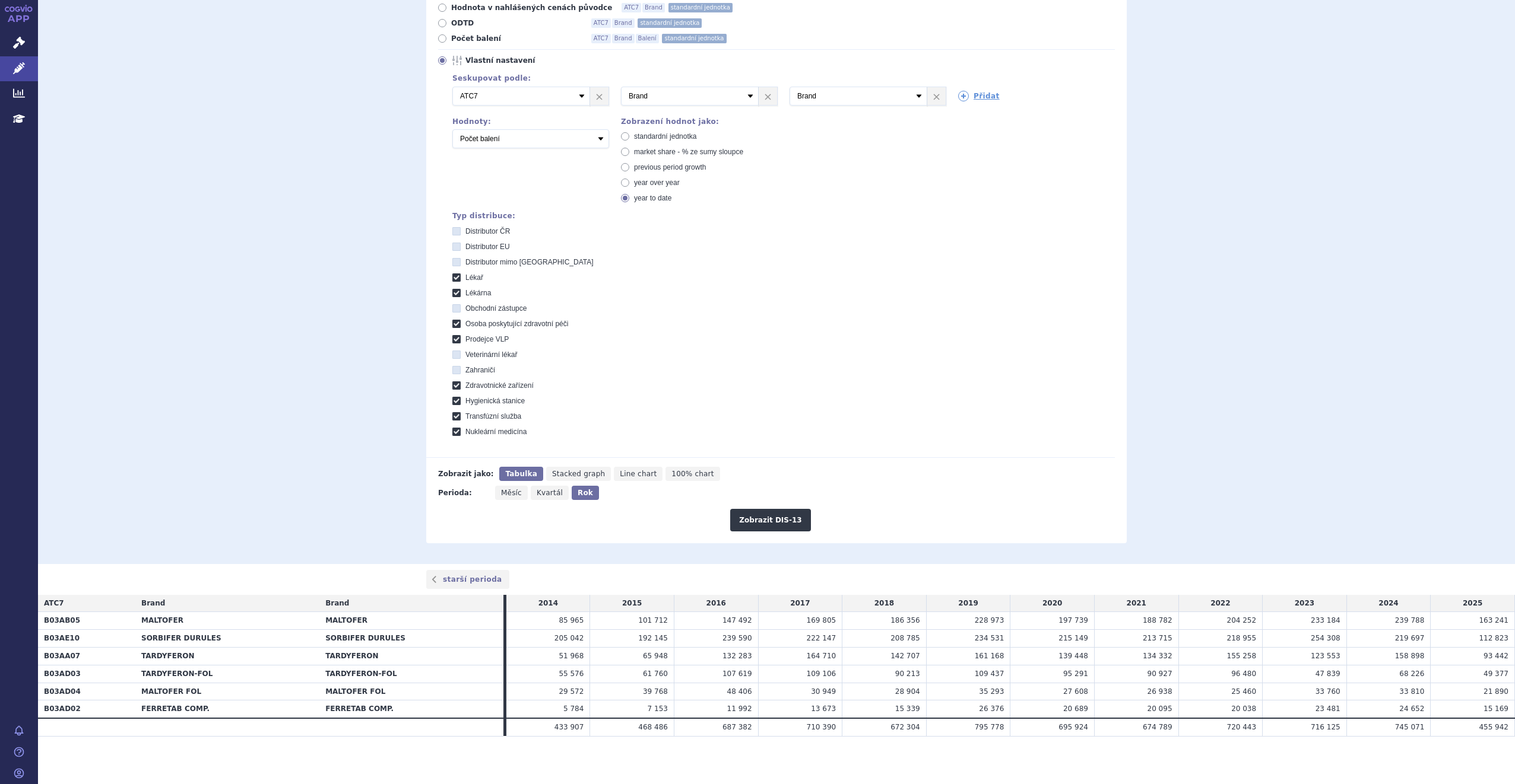
click at [513, 496] on span "Měsíc" at bounding box center [511, 493] width 21 height 9
click at [503, 493] on input "Měsíc" at bounding box center [499, 489] width 8 height 8
radio input "true"
click at [757, 523] on button "Zobrazit DIS-13" at bounding box center [769, 520] width 80 height 22
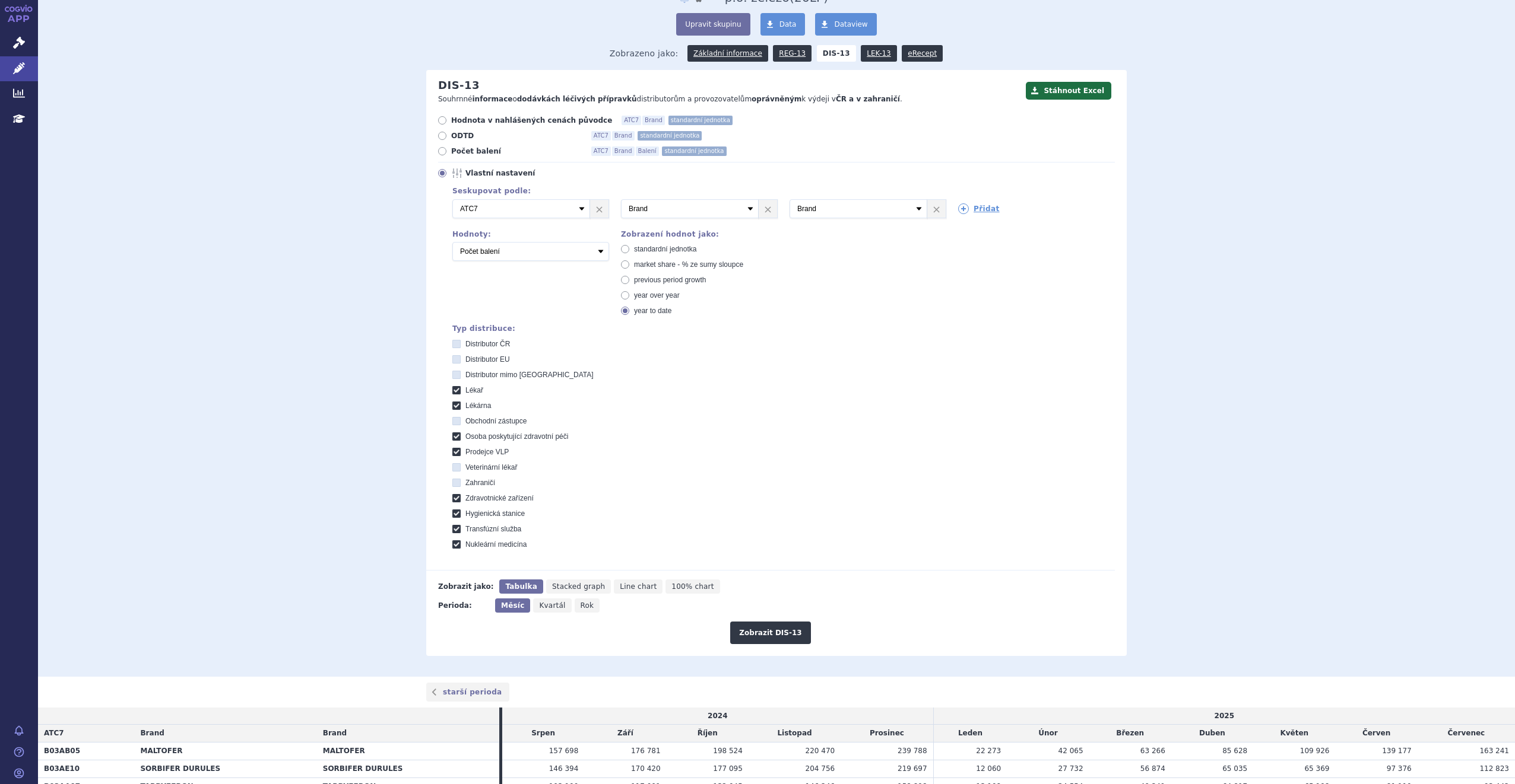
scroll to position [196, 0]
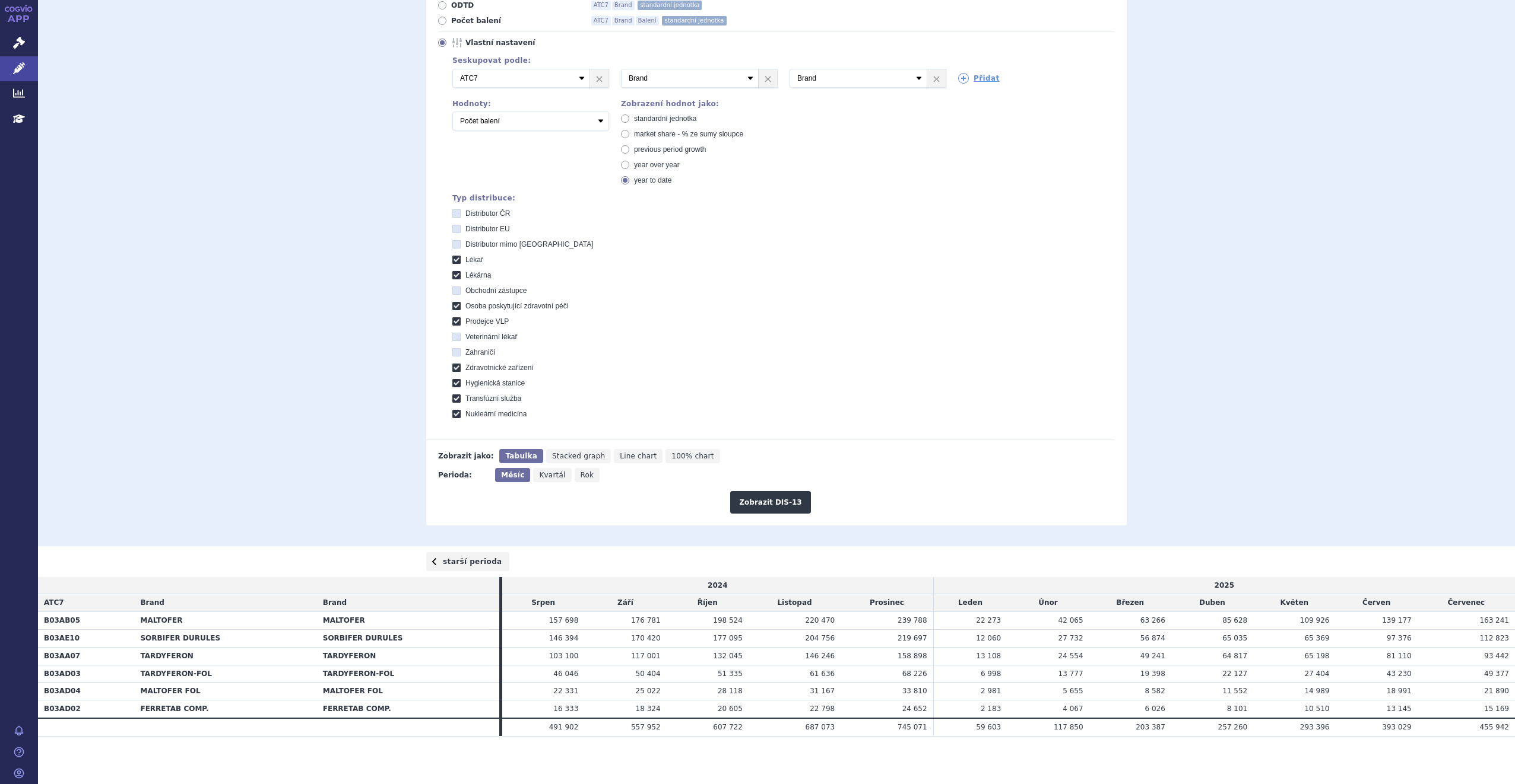
click at [462, 563] on link "starší perioda" at bounding box center [467, 562] width 83 height 19
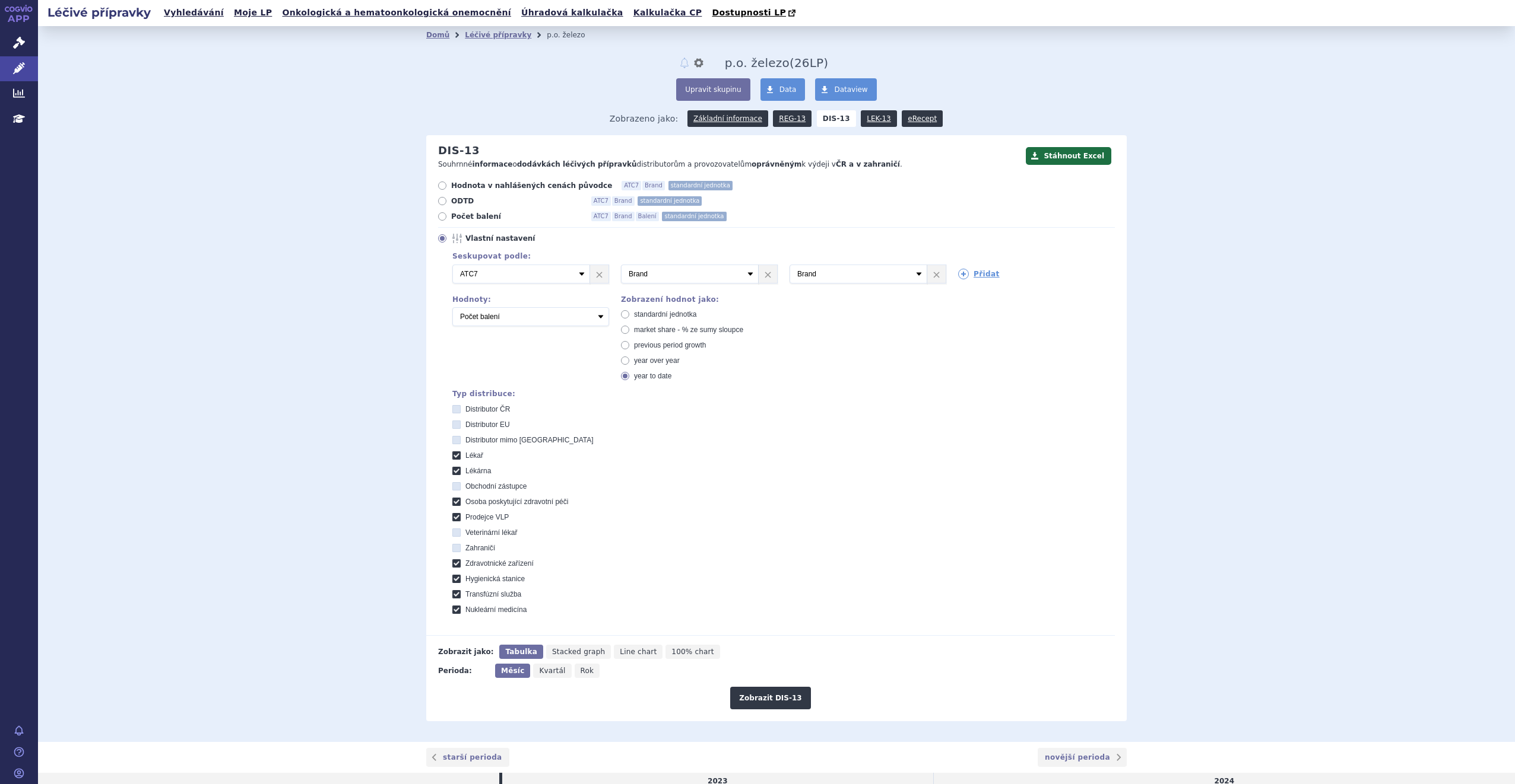
click at [453, 222] on div "Hodnota v nahlášených cenách původce ATC7 Brand standardní jednotka ODTD ATC7 B…" at bounding box center [770, 409] width 689 height 455
click at [438, 215] on icon at bounding box center [443, 216] width 9 height 9
click at [439, 215] on input "Počet balení ATC7 Brand Balení standardní jednotka" at bounding box center [443, 218] width 8 height 8
radio input "true"
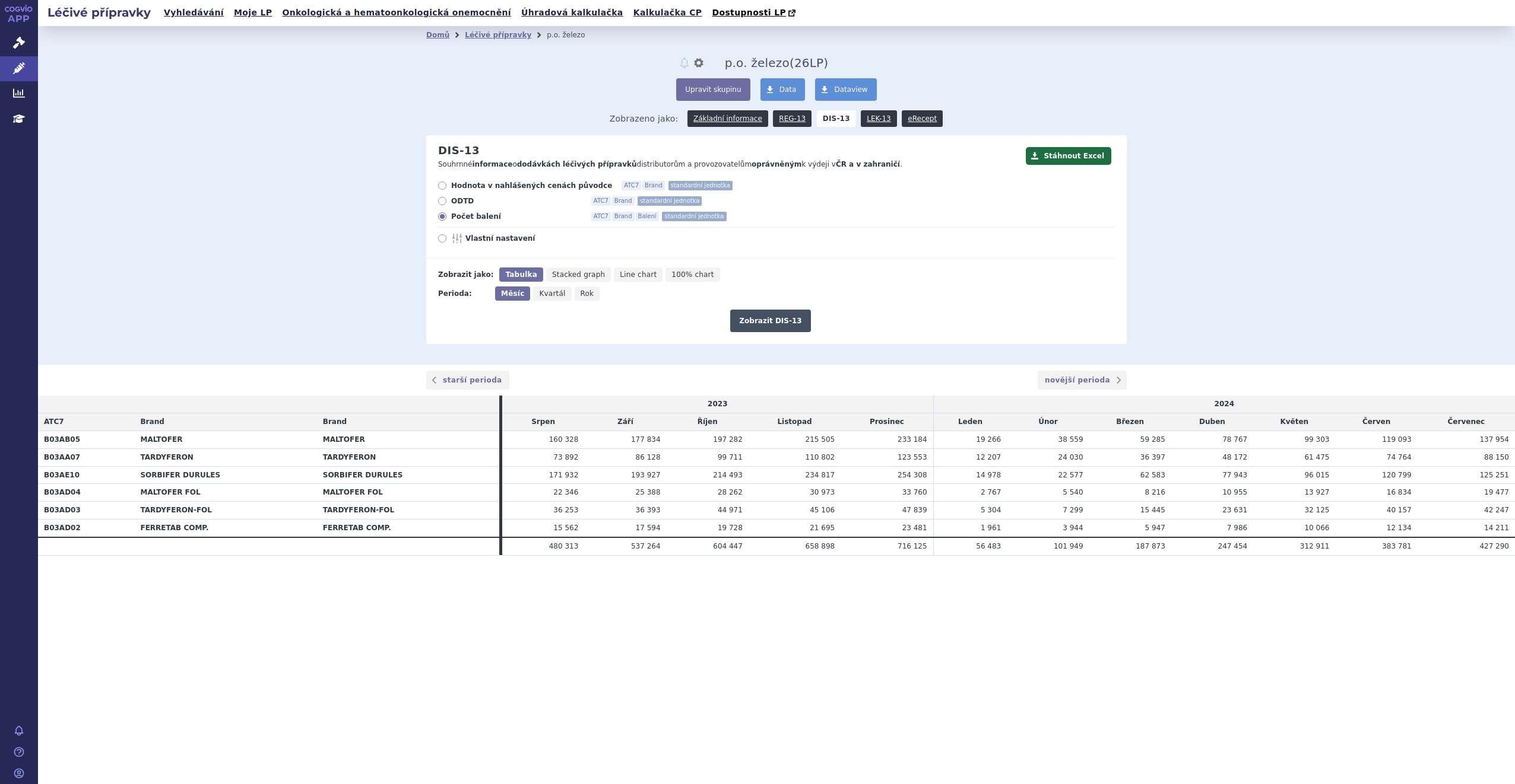
click at [784, 323] on button "Zobrazit DIS-13" at bounding box center [769, 321] width 80 height 22
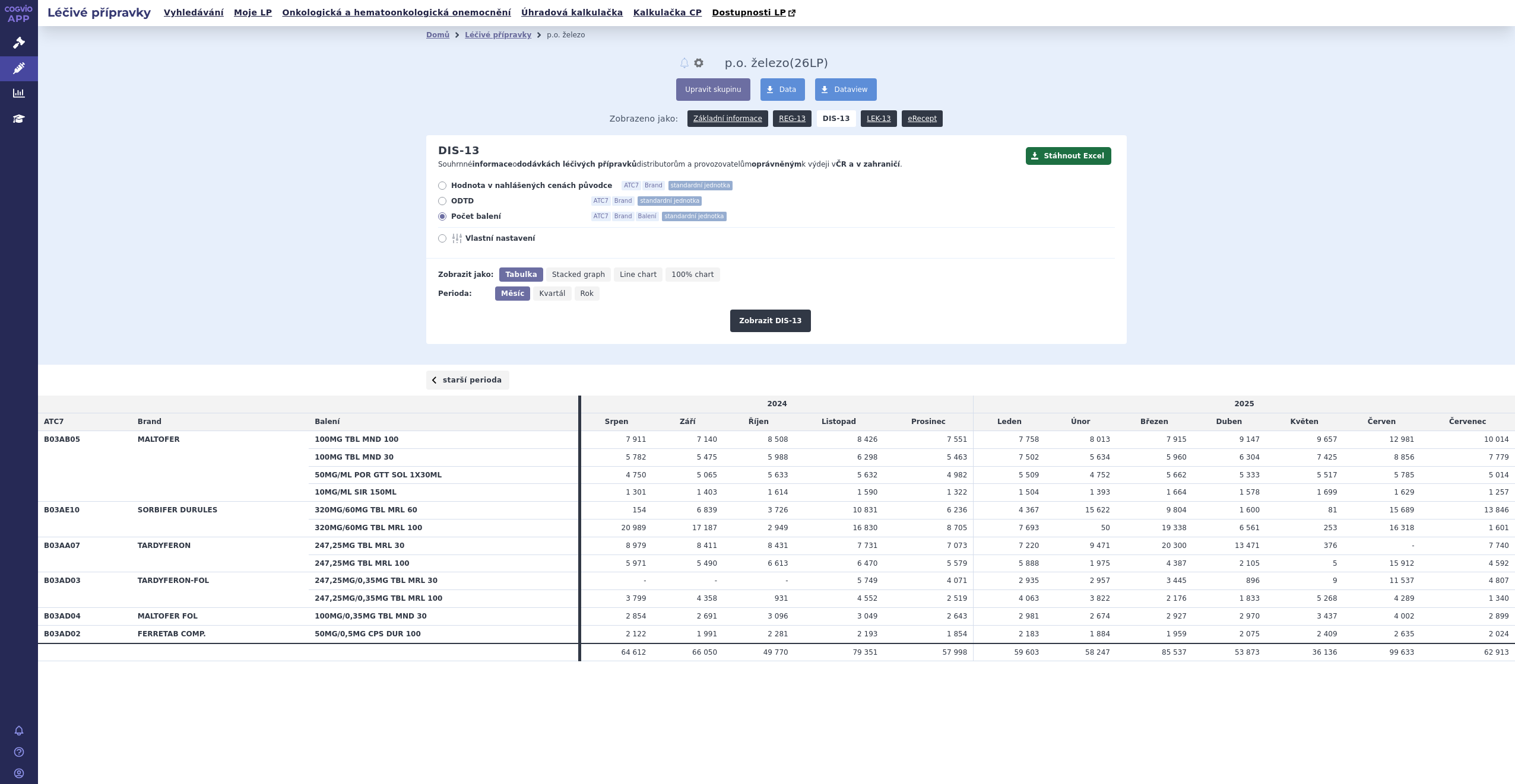
click at [481, 379] on link "starší perioda" at bounding box center [467, 380] width 83 height 19
click at [1110, 378] on link "novější perioda" at bounding box center [1082, 380] width 89 height 19
click at [1069, 158] on button "Stáhnout Excel" at bounding box center [1068, 156] width 86 height 18
